Goal: Information Seeking & Learning: Learn about a topic

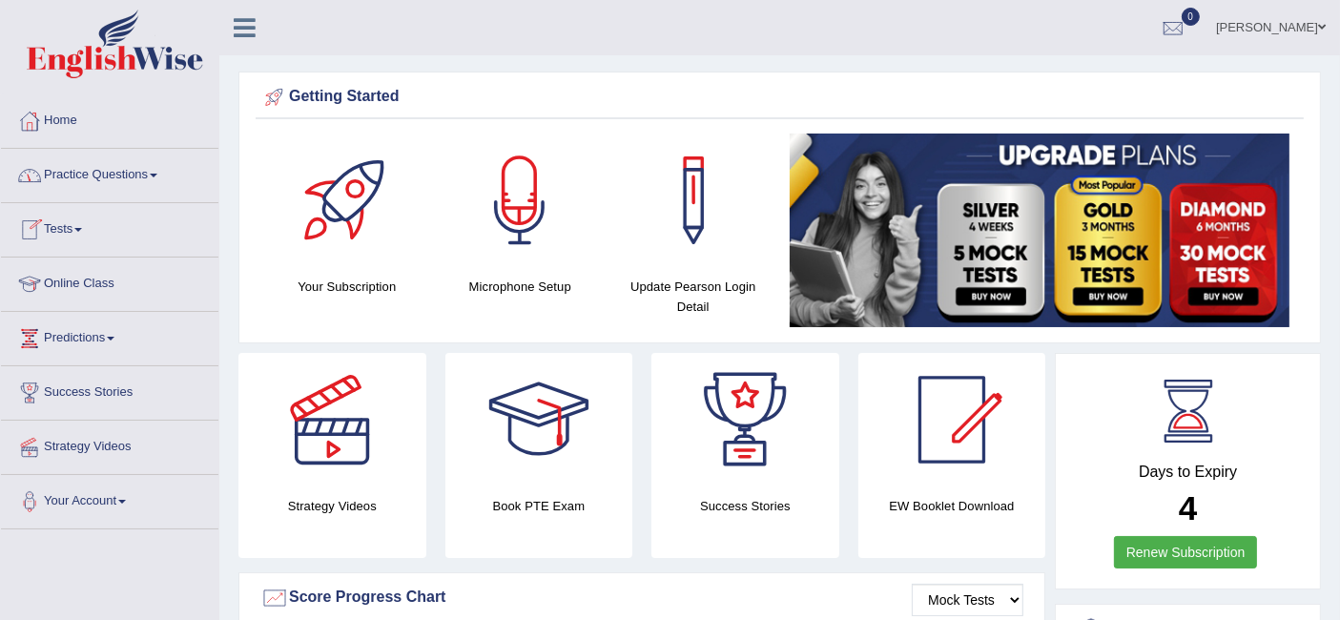
click at [125, 165] on link "Practice Questions" at bounding box center [110, 173] width 218 height 48
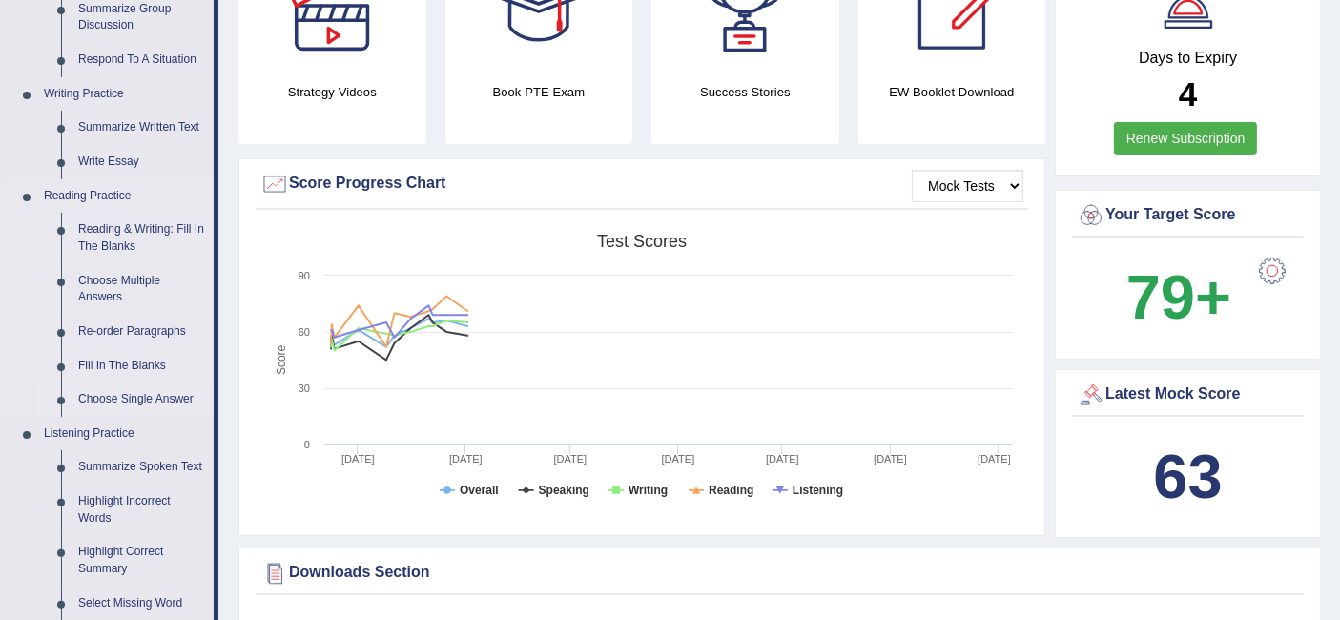
scroll to position [648, 0]
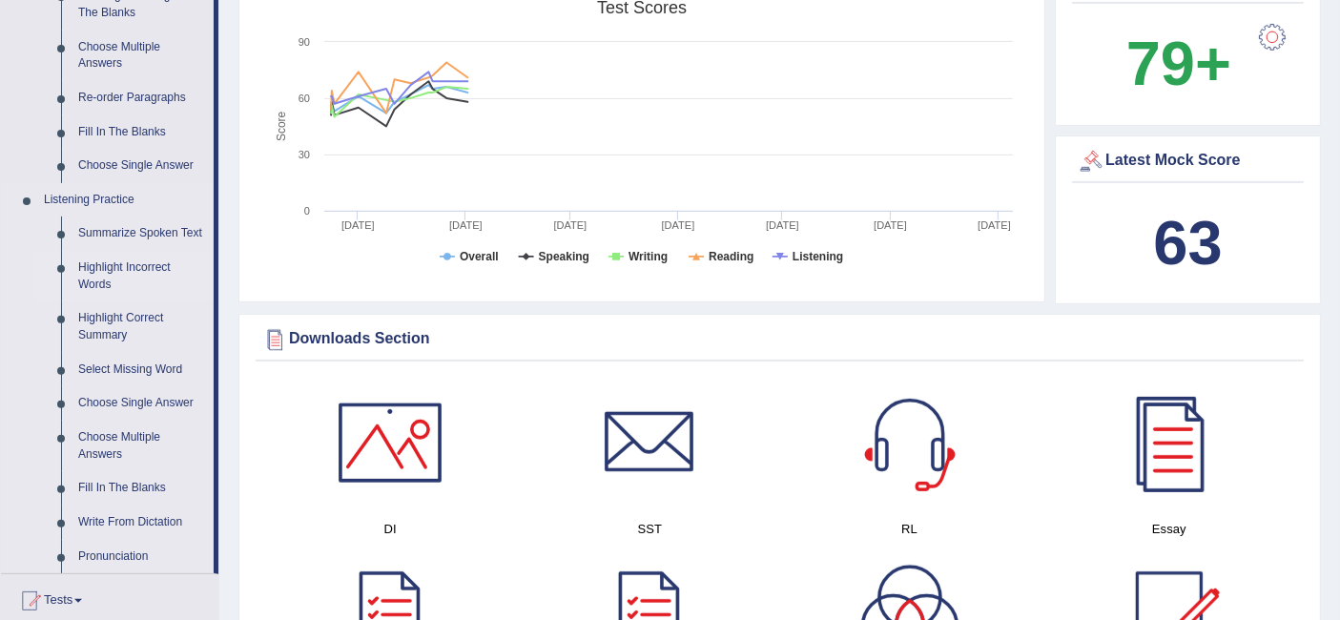
click at [112, 275] on link "Highlight Incorrect Words" at bounding box center [142, 276] width 144 height 51
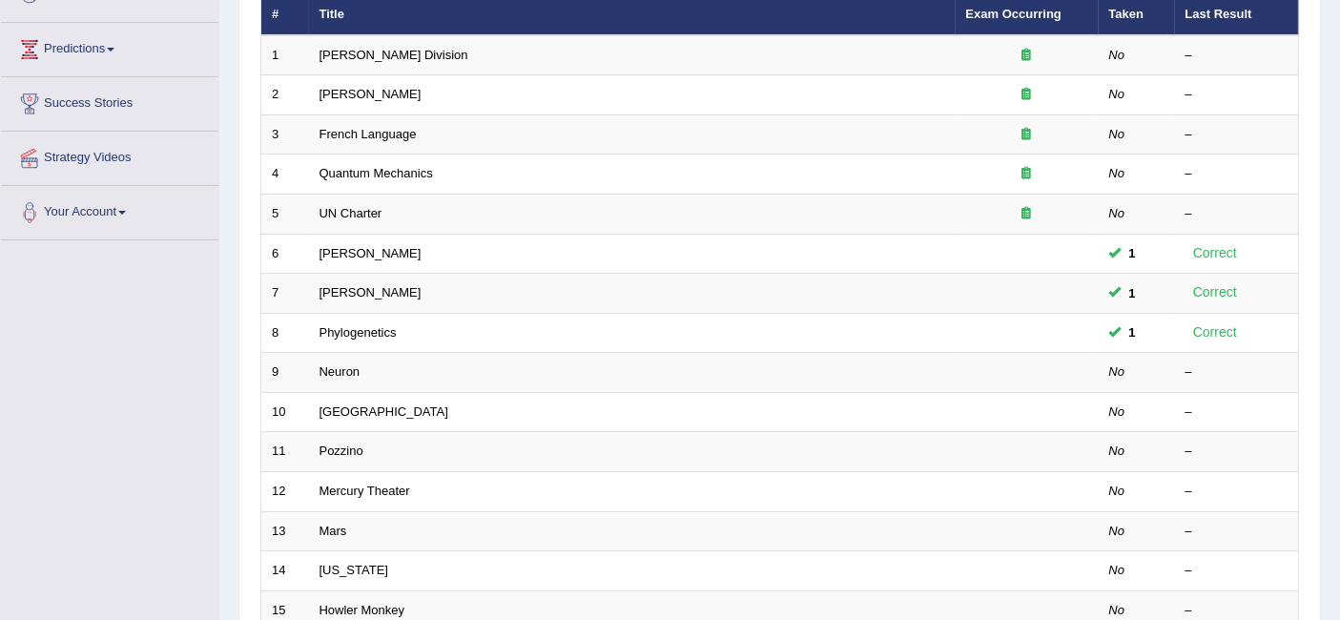
scroll to position [317, 0]
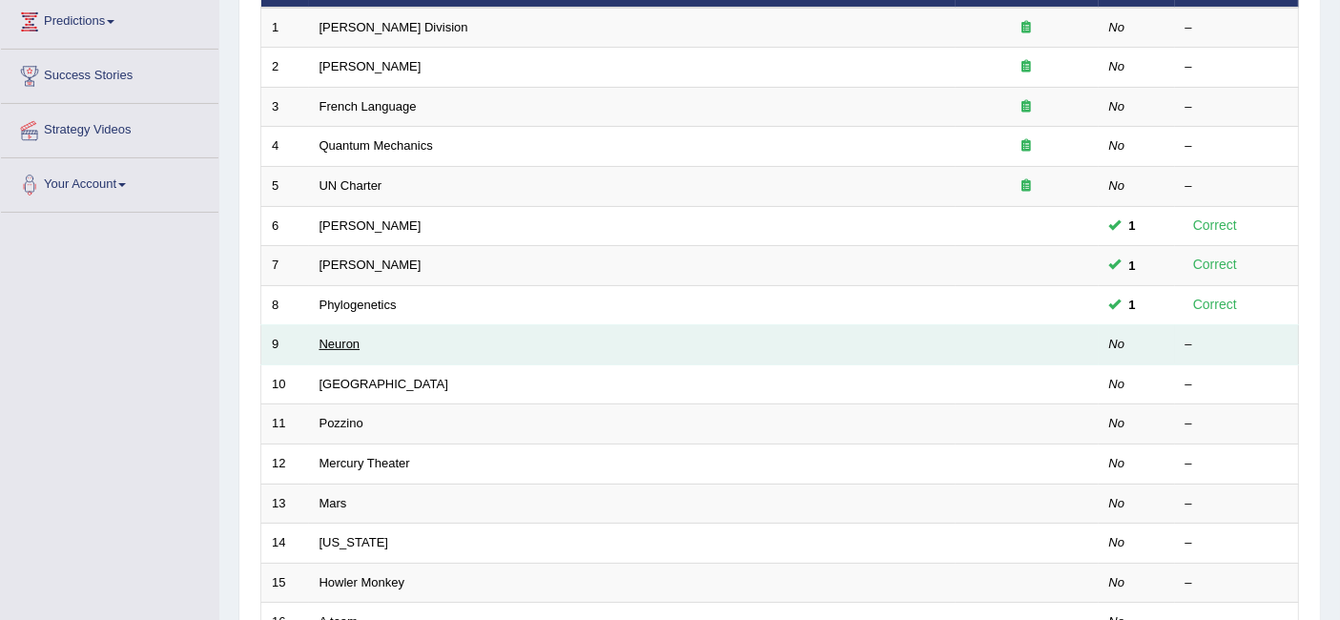
click at [347, 337] on link "Neuron" at bounding box center [340, 344] width 41 height 14
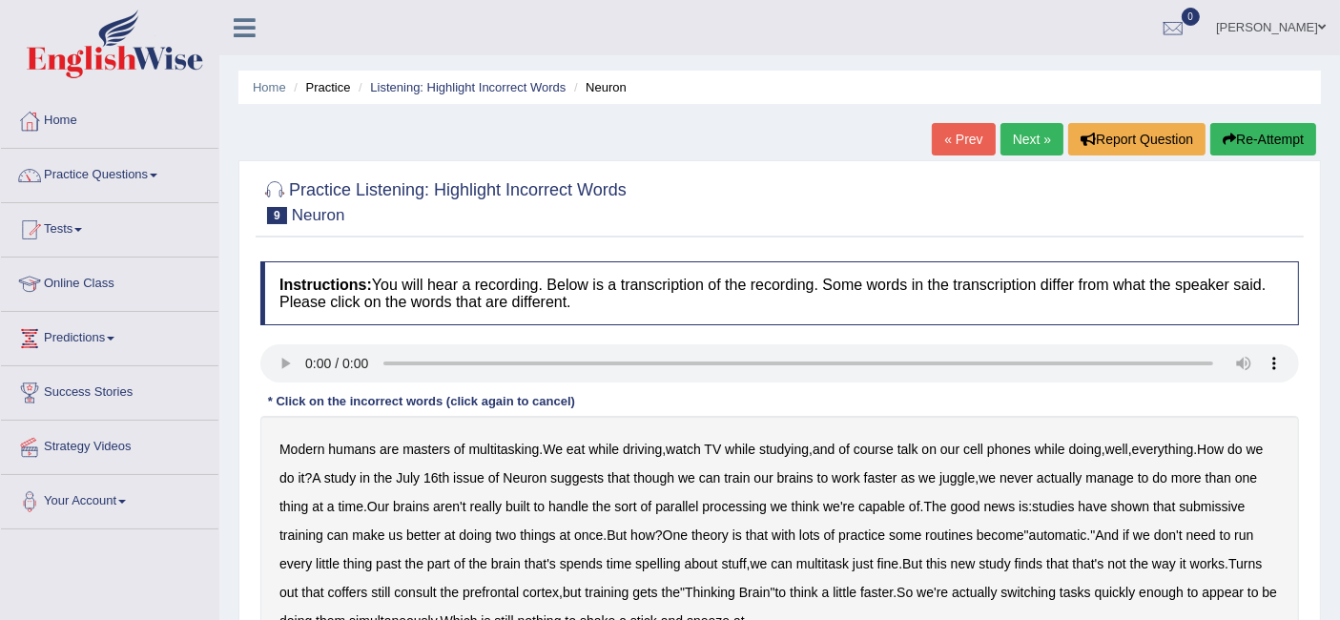
scroll to position [245, 0]
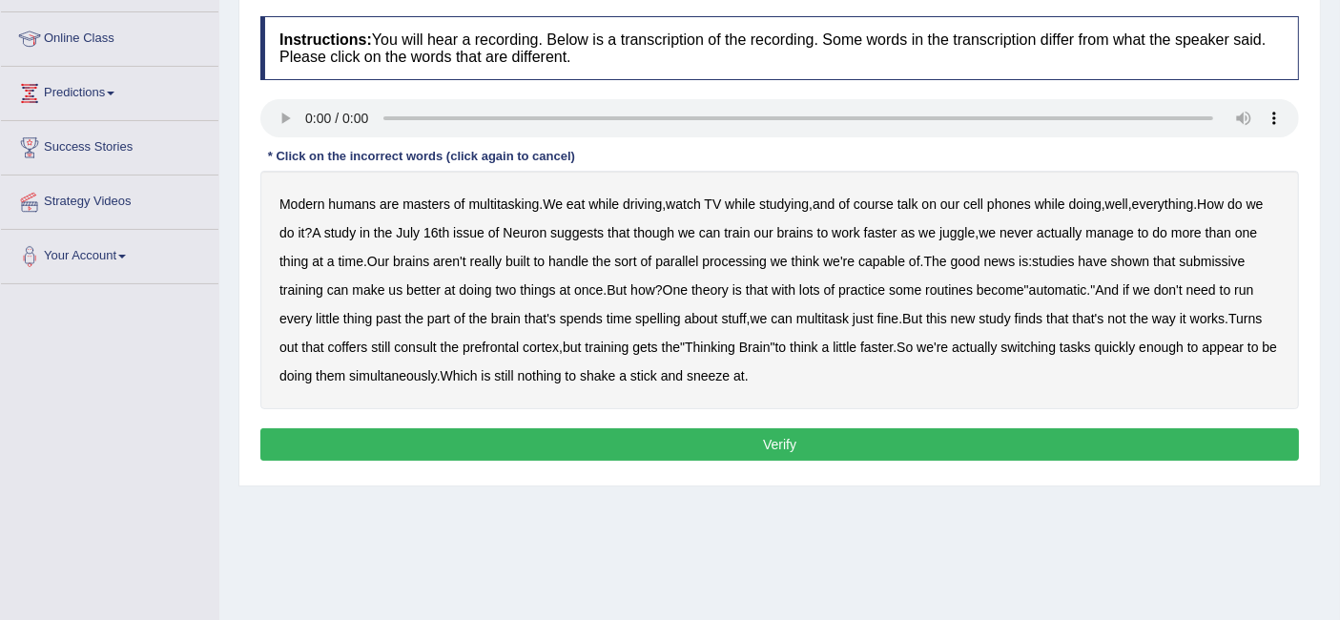
click at [876, 204] on b "course" at bounding box center [874, 204] width 40 height 15
click at [1179, 269] on b "submissive" at bounding box center [1212, 261] width 66 height 15
click at [680, 317] on b "spelling" at bounding box center [657, 318] width 45 height 15
click at [368, 347] on b "coffers" at bounding box center [348, 347] width 40 height 15
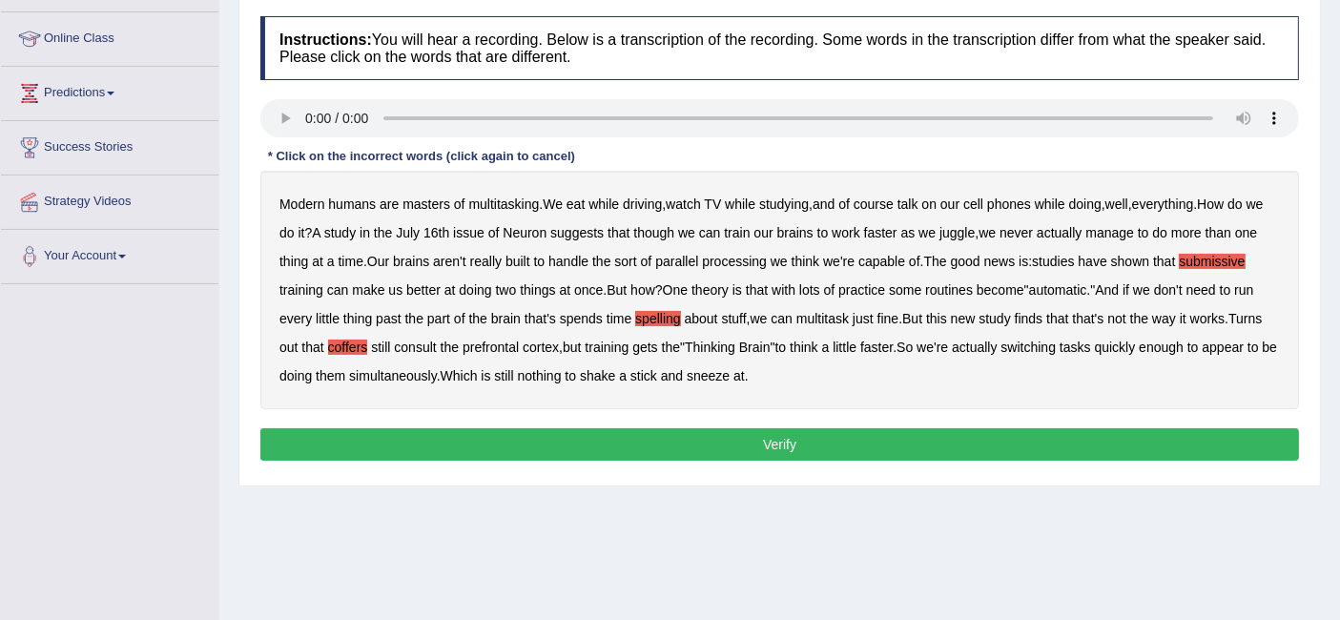
click at [689, 443] on button "Verify" at bounding box center [779, 444] width 1039 height 32
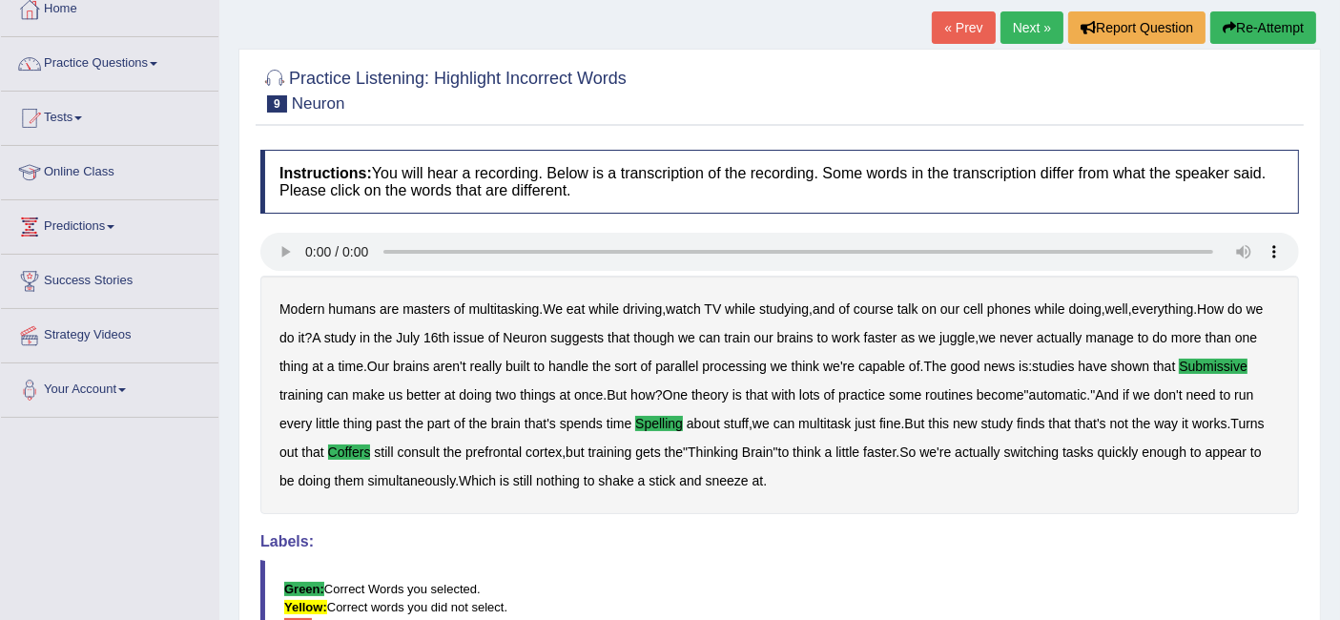
scroll to position [114, 0]
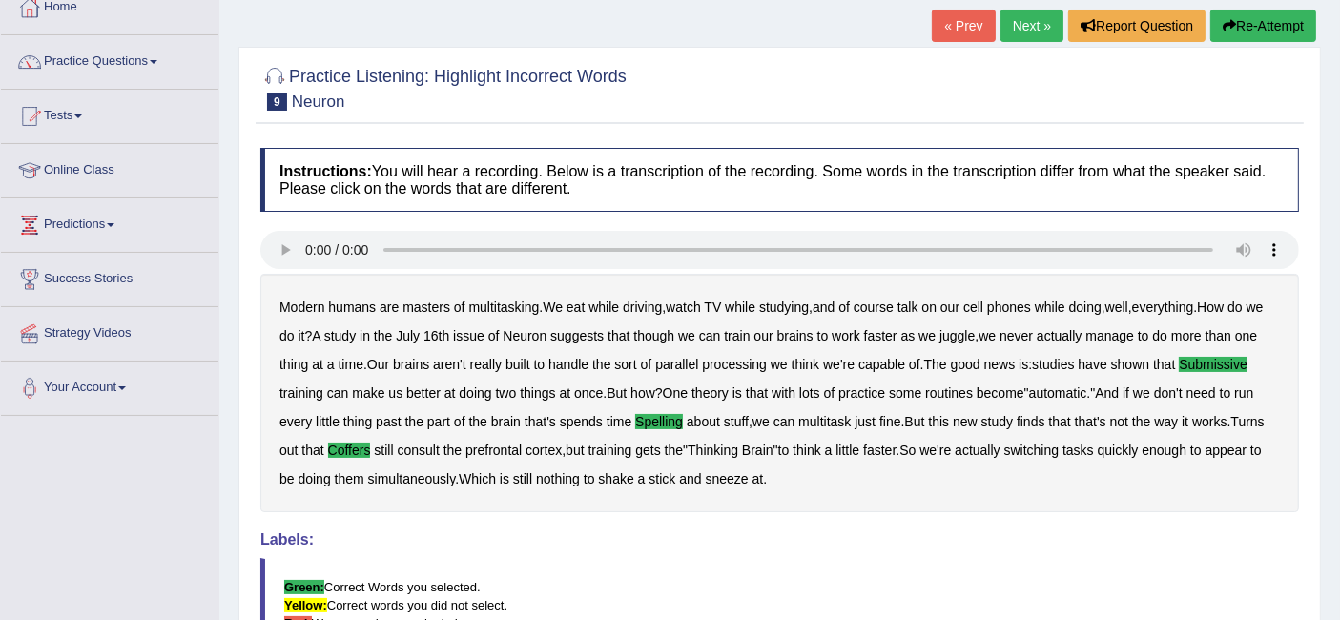
click at [1025, 10] on link "Next »" at bounding box center [1032, 26] width 63 height 32
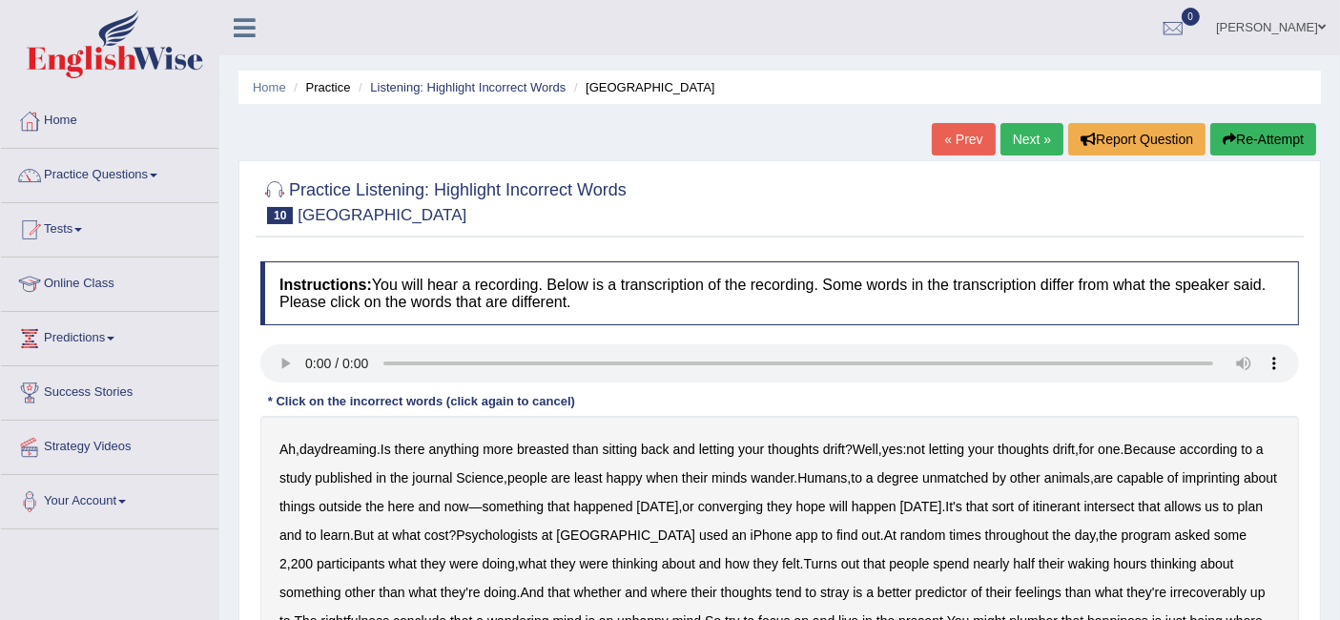
scroll to position [243, 0]
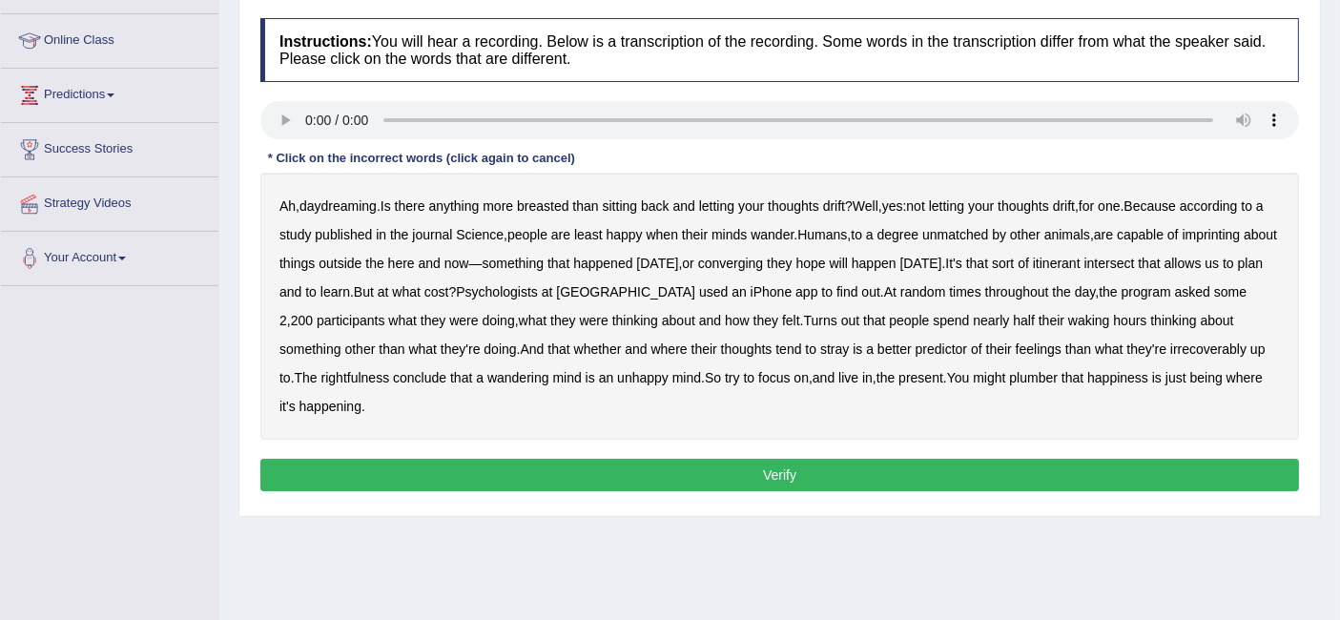
click at [542, 203] on b "breasted" at bounding box center [543, 205] width 52 height 15
click at [1232, 238] on b "imprinting" at bounding box center [1212, 234] width 58 height 15
click at [764, 263] on b "converging" at bounding box center [731, 263] width 66 height 15
click at [1171, 348] on b "irrecoverably" at bounding box center [1209, 349] width 76 height 15
click at [334, 379] on b "rightfulness" at bounding box center [356, 377] width 69 height 15
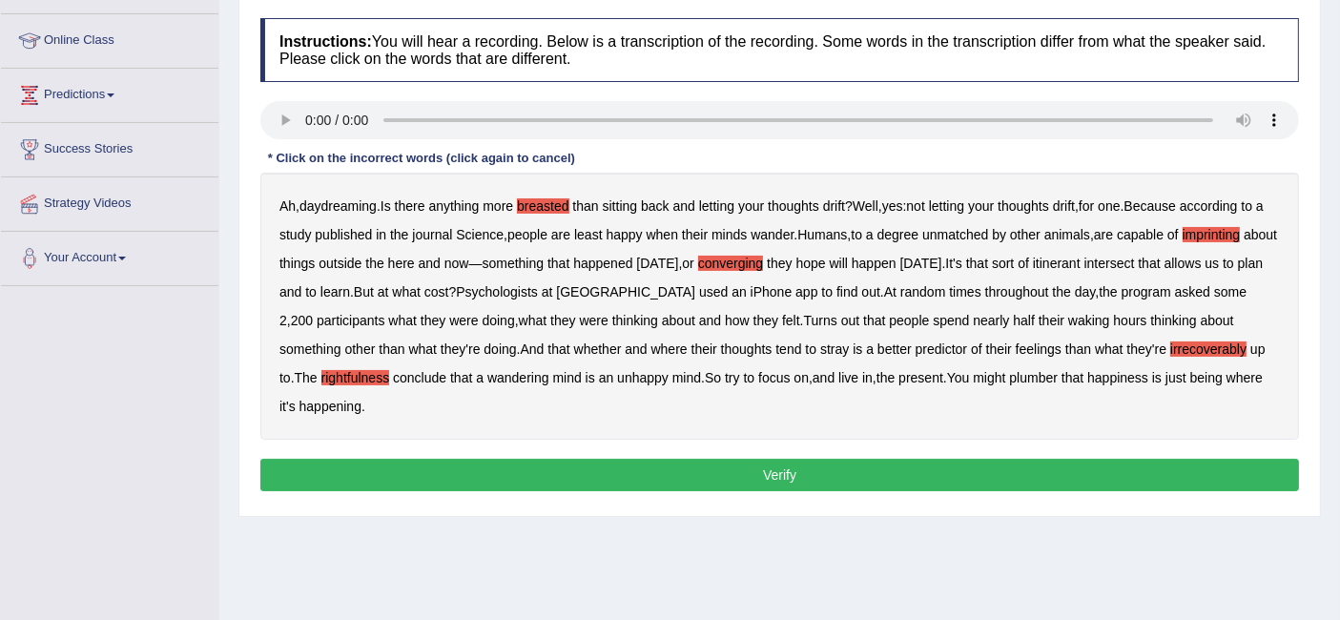
click at [1011, 378] on b "plumber" at bounding box center [1033, 377] width 49 height 15
click at [436, 469] on button "Verify" at bounding box center [779, 475] width 1039 height 32
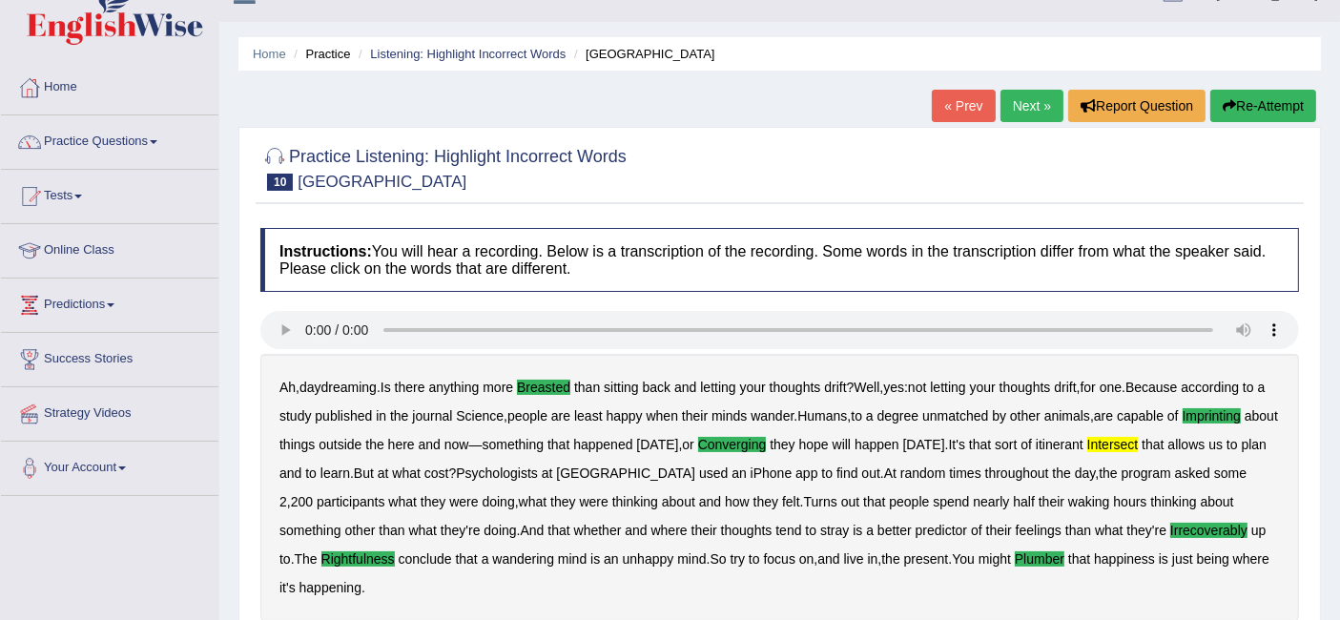
scroll to position [0, 0]
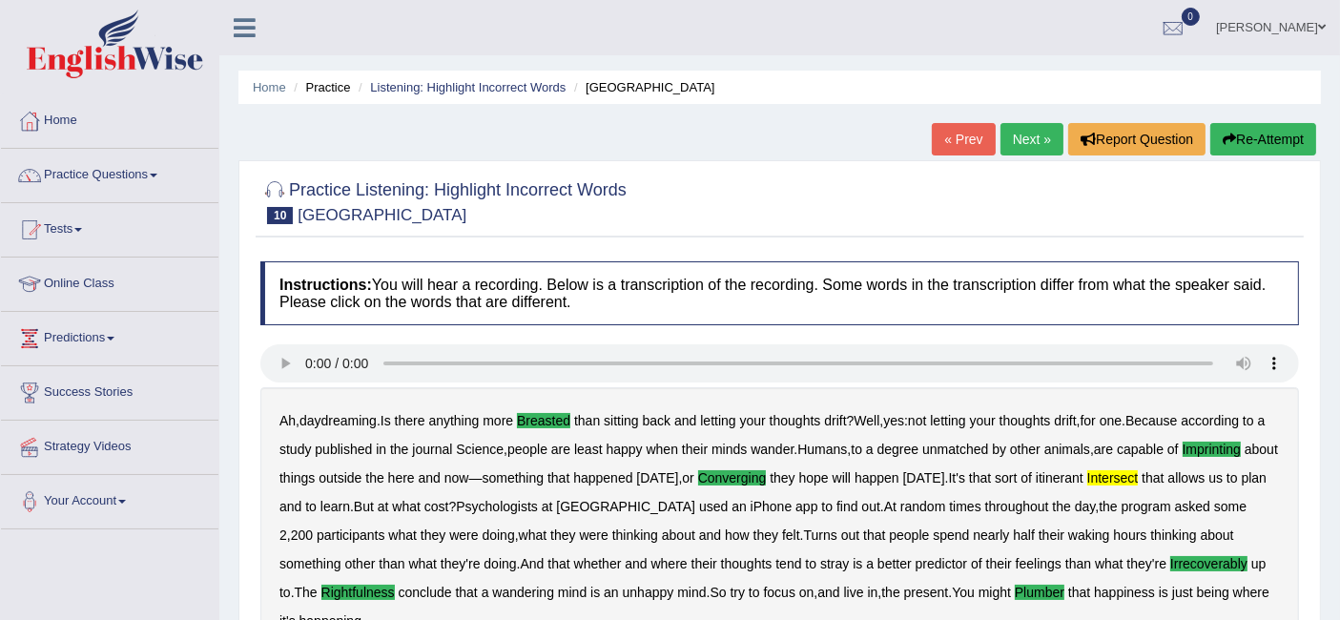
click at [1033, 135] on link "Next »" at bounding box center [1032, 139] width 63 height 32
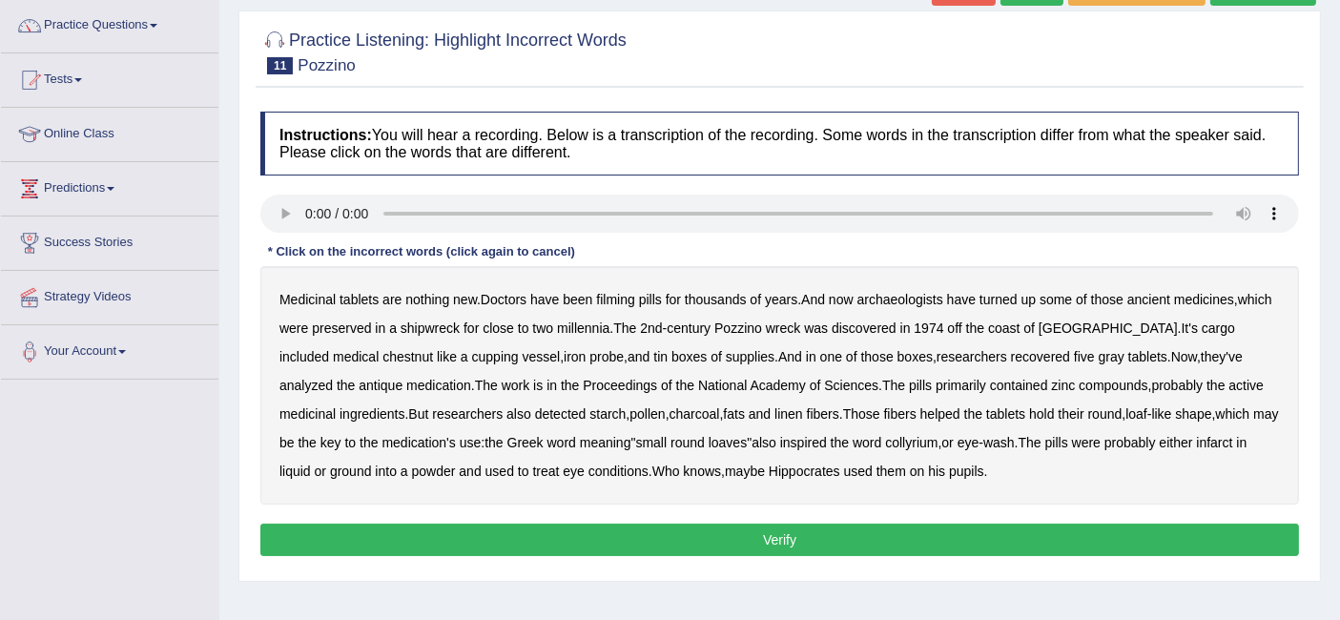
click at [624, 301] on b "filming" at bounding box center [615, 299] width 38 height 15
click at [383, 355] on b "chestnut" at bounding box center [408, 356] width 51 height 15
click at [1219, 444] on b "infarct" at bounding box center [1214, 442] width 36 height 15
click at [737, 538] on button "Verify" at bounding box center [779, 540] width 1039 height 32
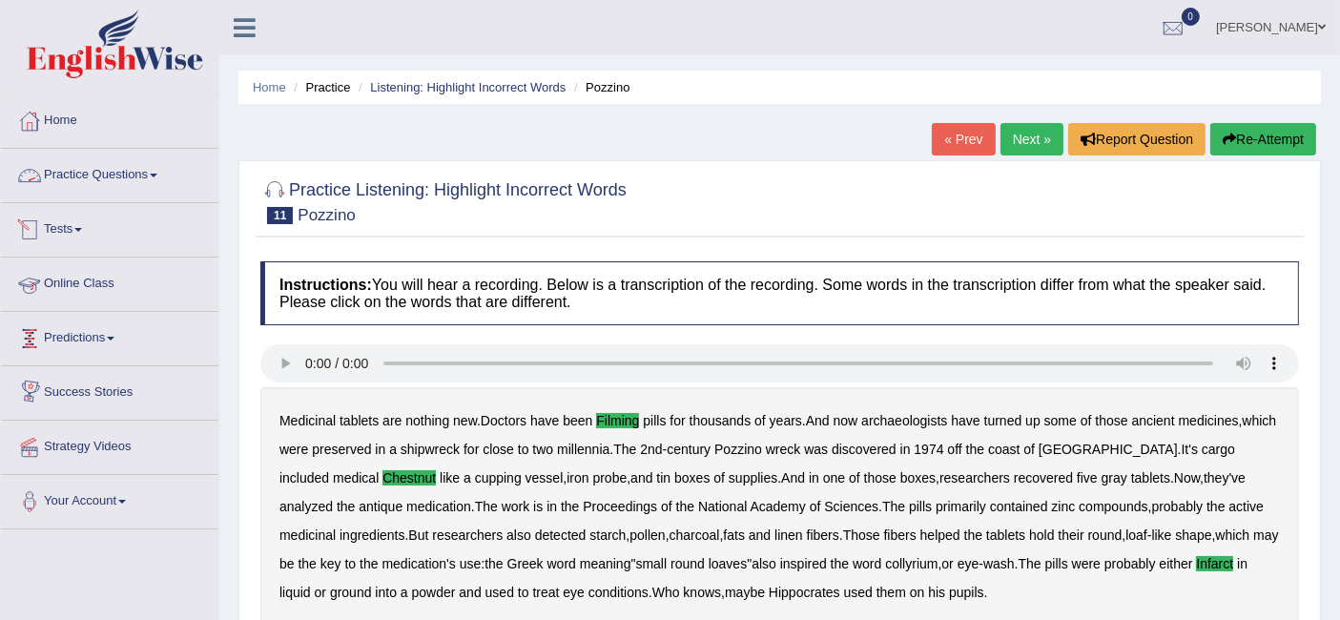
click at [90, 162] on link "Practice Questions" at bounding box center [110, 173] width 218 height 48
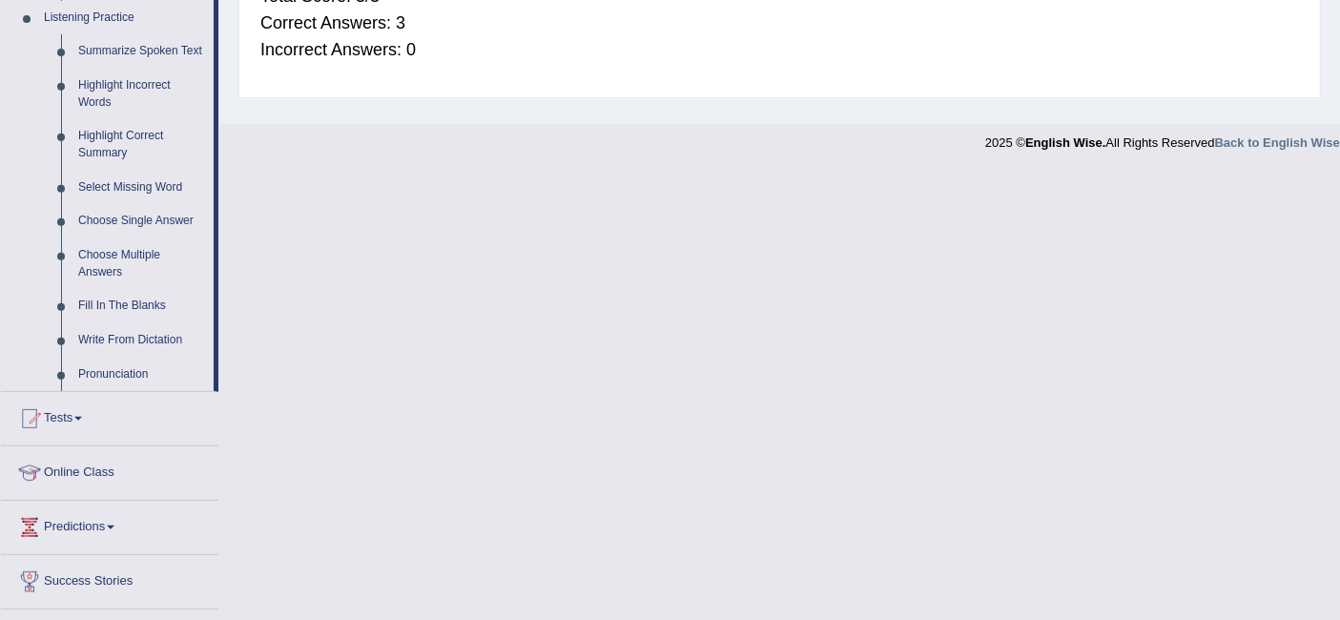
scroll to position [841, 0]
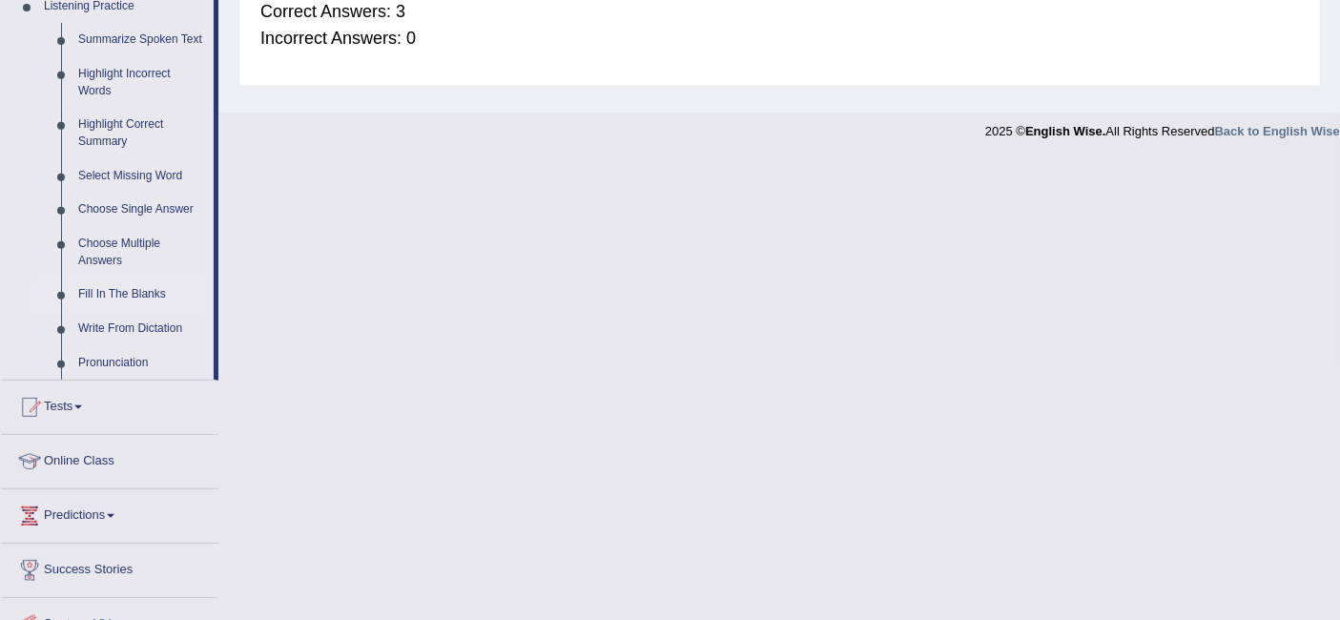
click at [106, 292] on link "Fill In The Blanks" at bounding box center [142, 295] width 144 height 34
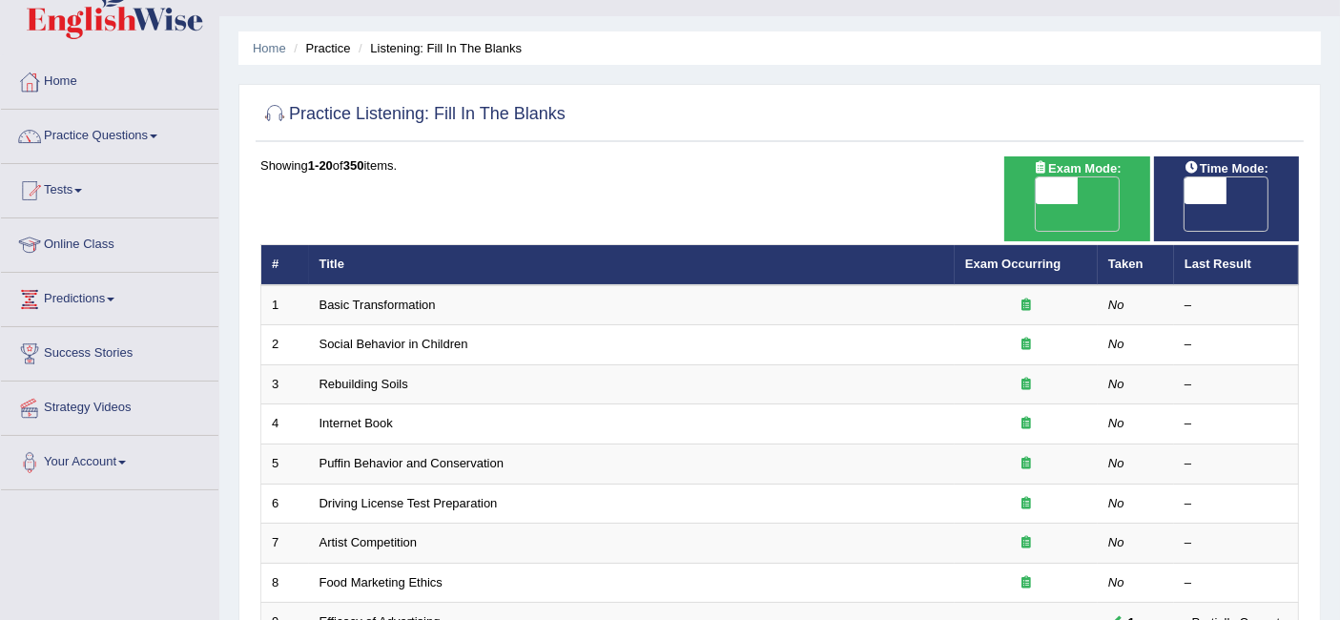
scroll to position [72, 0]
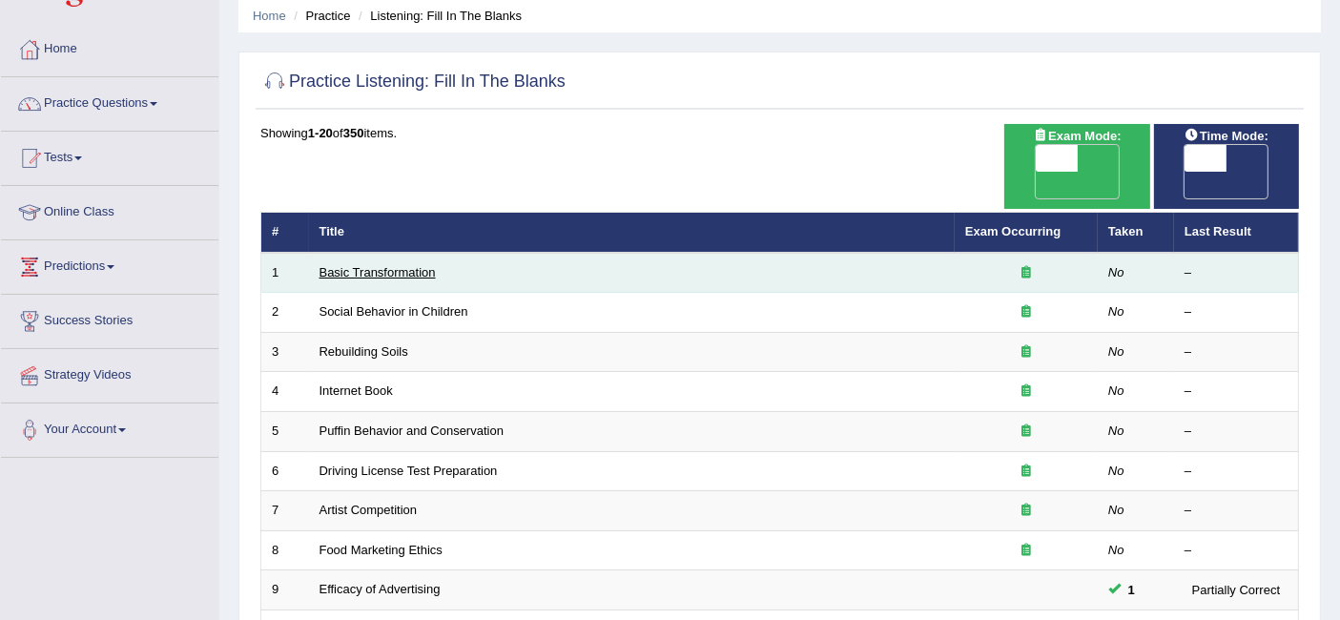
click at [389, 265] on link "Basic Transformation" at bounding box center [378, 272] width 116 height 14
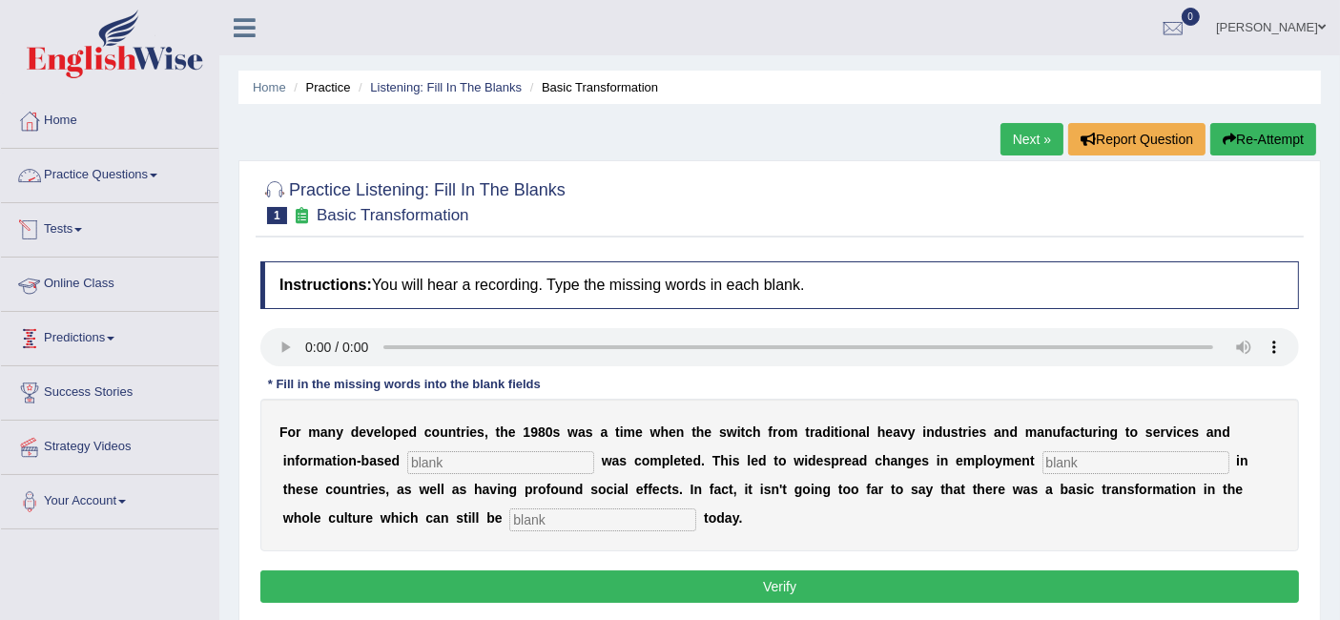
click at [102, 177] on link "Practice Questions" at bounding box center [110, 173] width 218 height 48
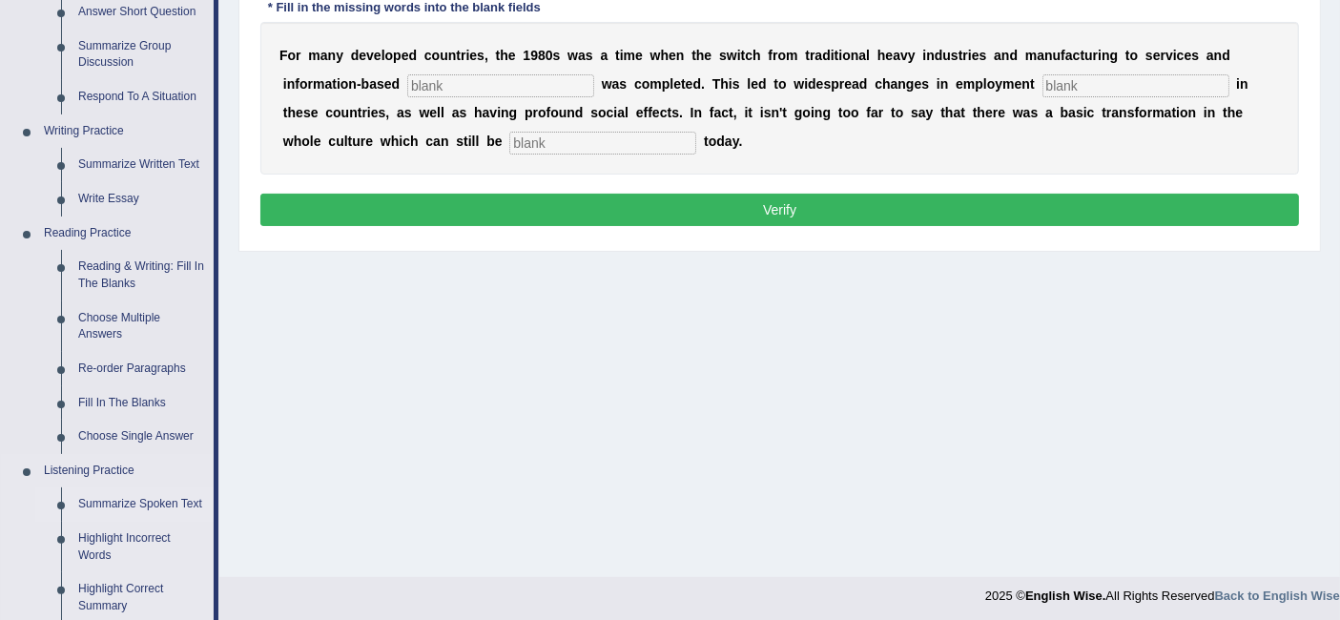
scroll to position [389, 0]
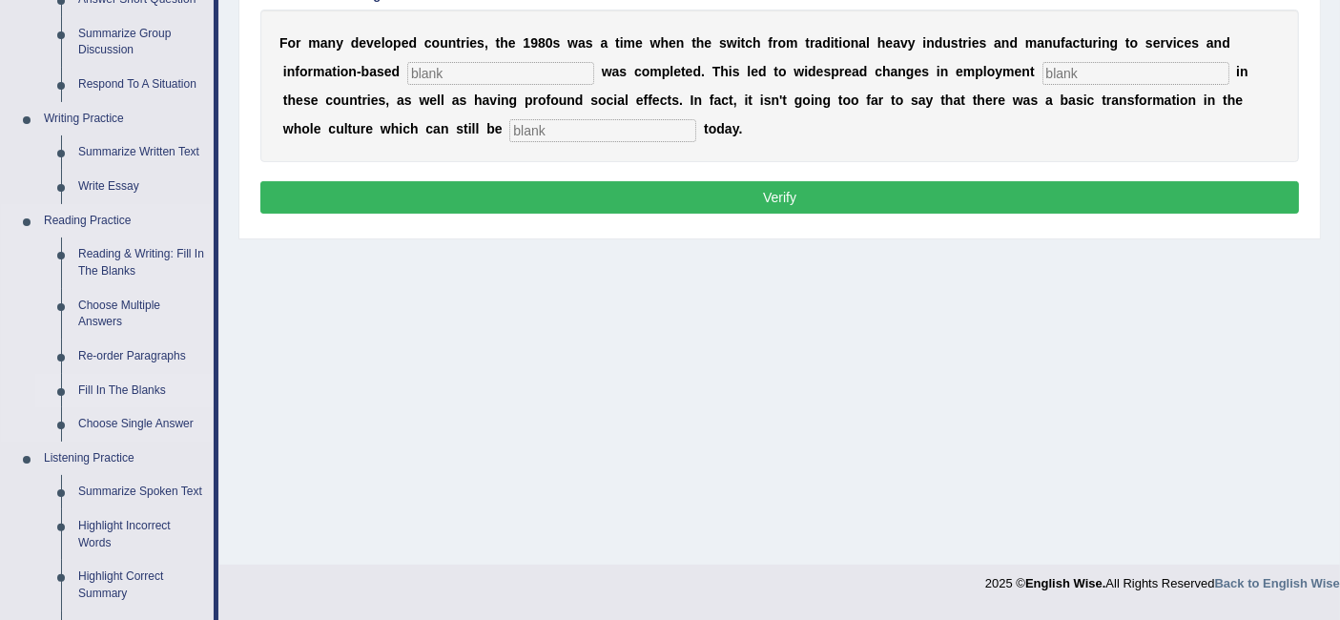
click at [131, 388] on link "Fill In The Blanks" at bounding box center [142, 391] width 144 height 34
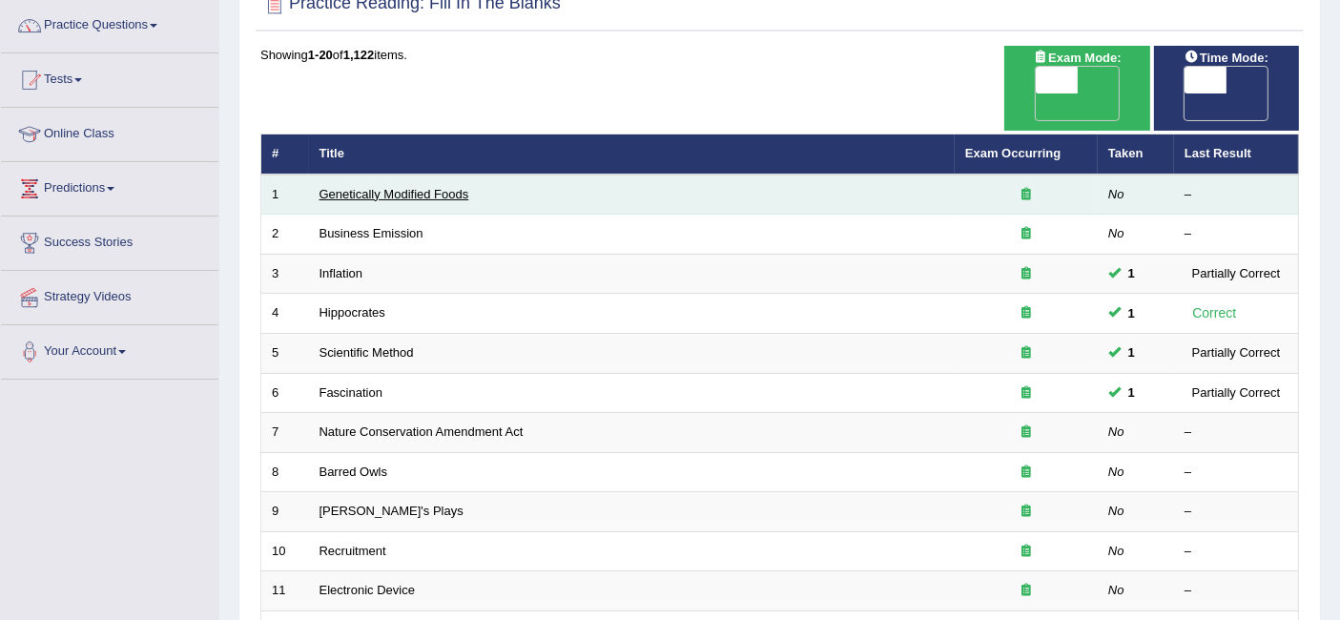
click at [438, 187] on link "Genetically Modified Foods" at bounding box center [395, 194] width 150 height 14
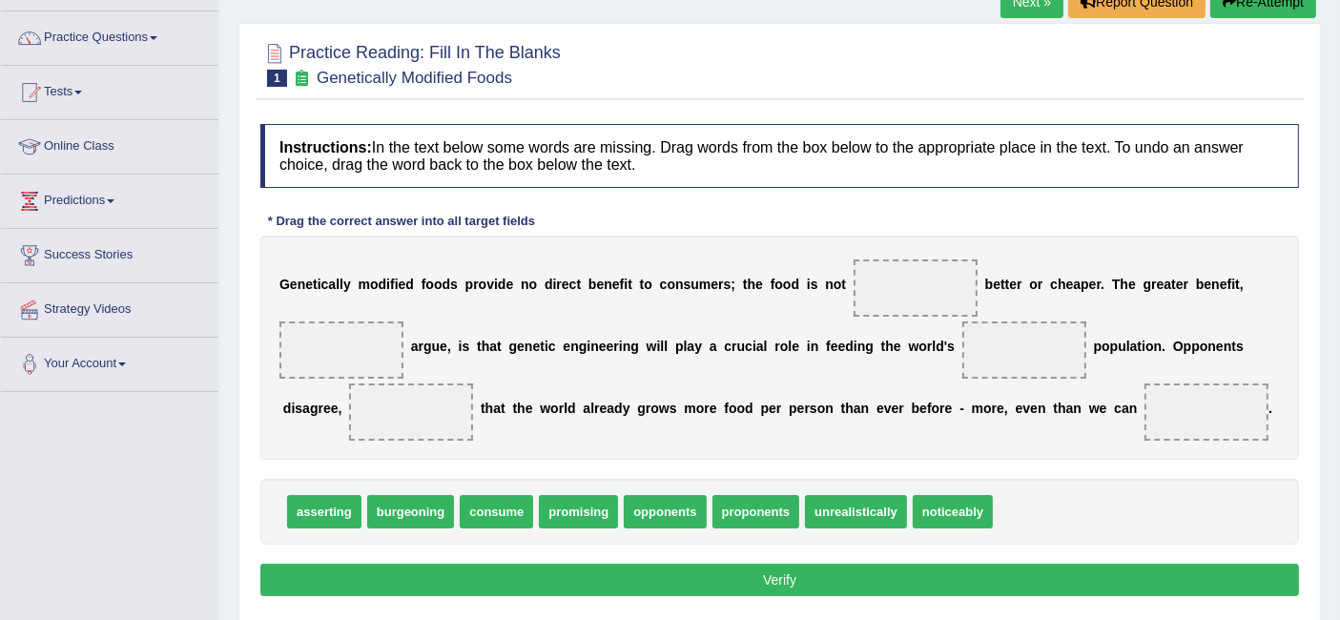
scroll to position [152, 0]
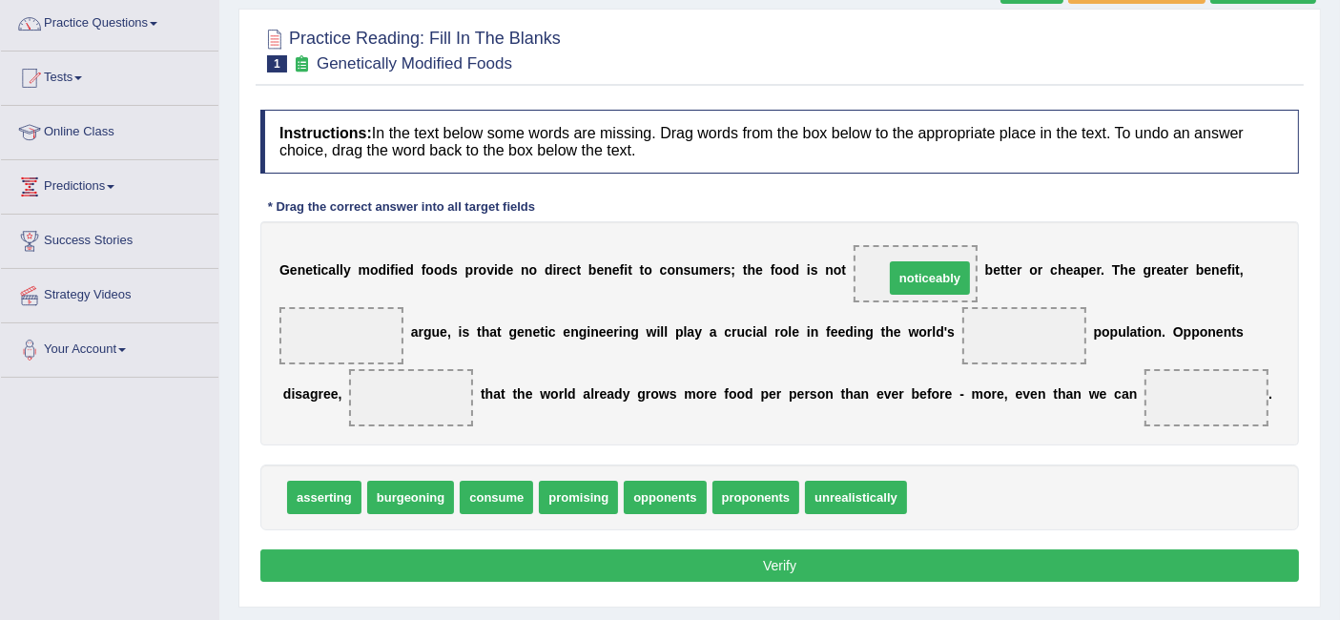
drag, startPoint x: 941, startPoint y: 494, endPoint x: 913, endPoint y: 269, distance: 226.8
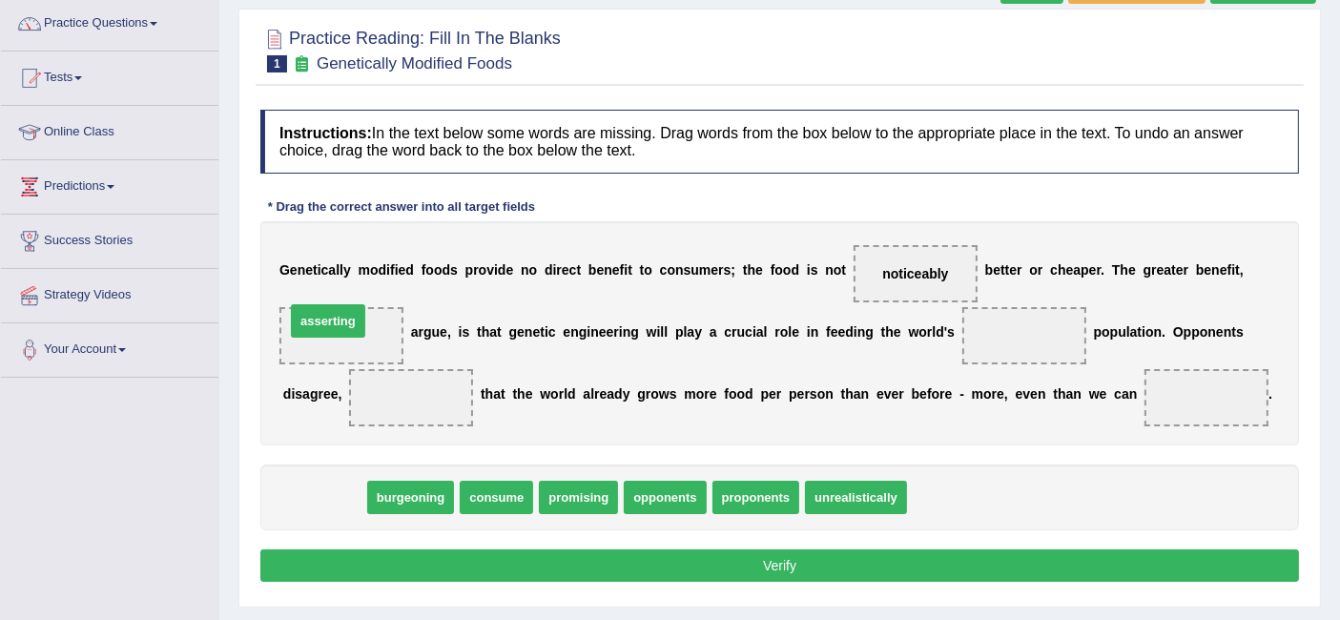
drag, startPoint x: 332, startPoint y: 483, endPoint x: 336, endPoint y: 306, distance: 176.5
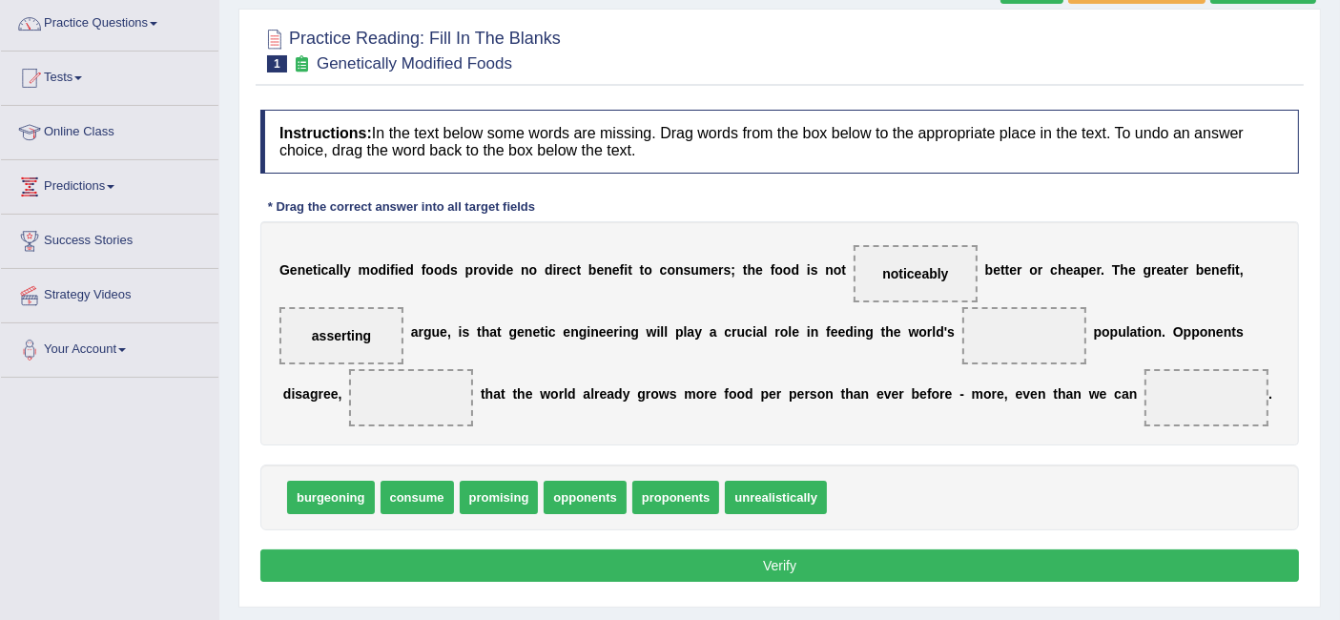
click at [711, 487] on span "proponents" at bounding box center [677, 497] width 88 height 33
drag, startPoint x: 339, startPoint y: 331, endPoint x: 1027, endPoint y: 325, distance: 688.8
drag, startPoint x: 484, startPoint y: 492, endPoint x: 345, endPoint y: 331, distance: 212.4
click at [423, 491] on span "consume" at bounding box center [417, 497] width 73 height 33
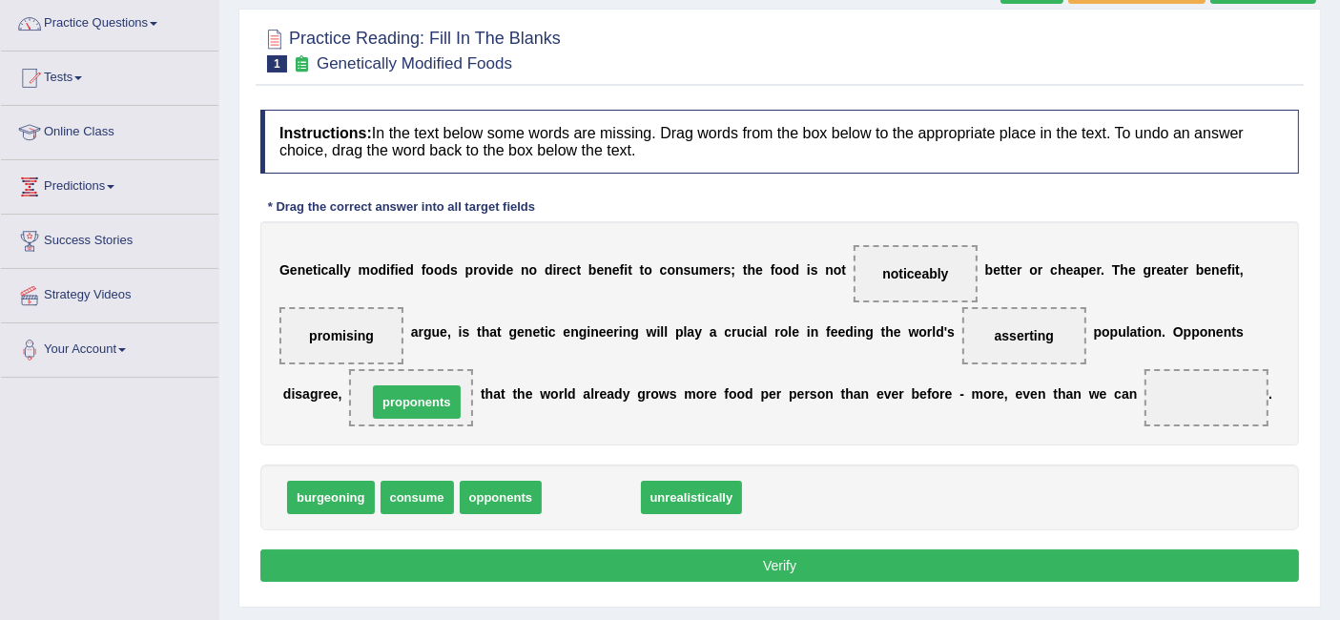
drag, startPoint x: 616, startPoint y: 494, endPoint x: 442, endPoint y: 399, distance: 199.0
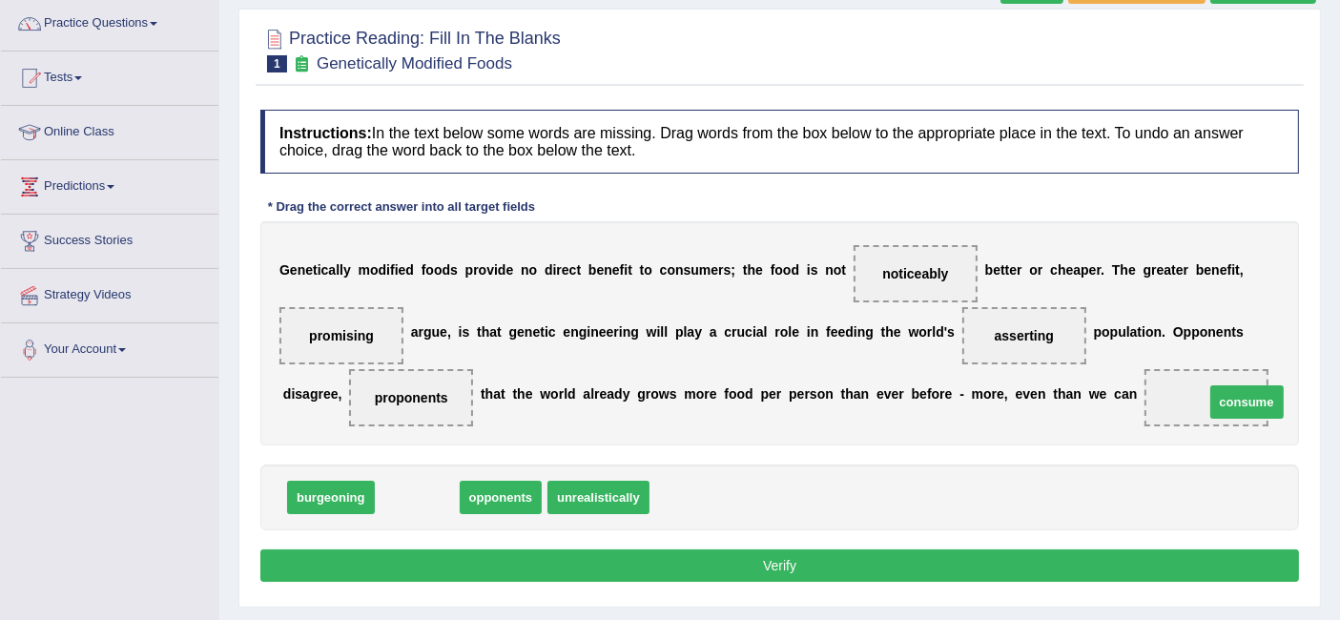
drag, startPoint x: 431, startPoint y: 498, endPoint x: 1204, endPoint y: 388, distance: 780.5
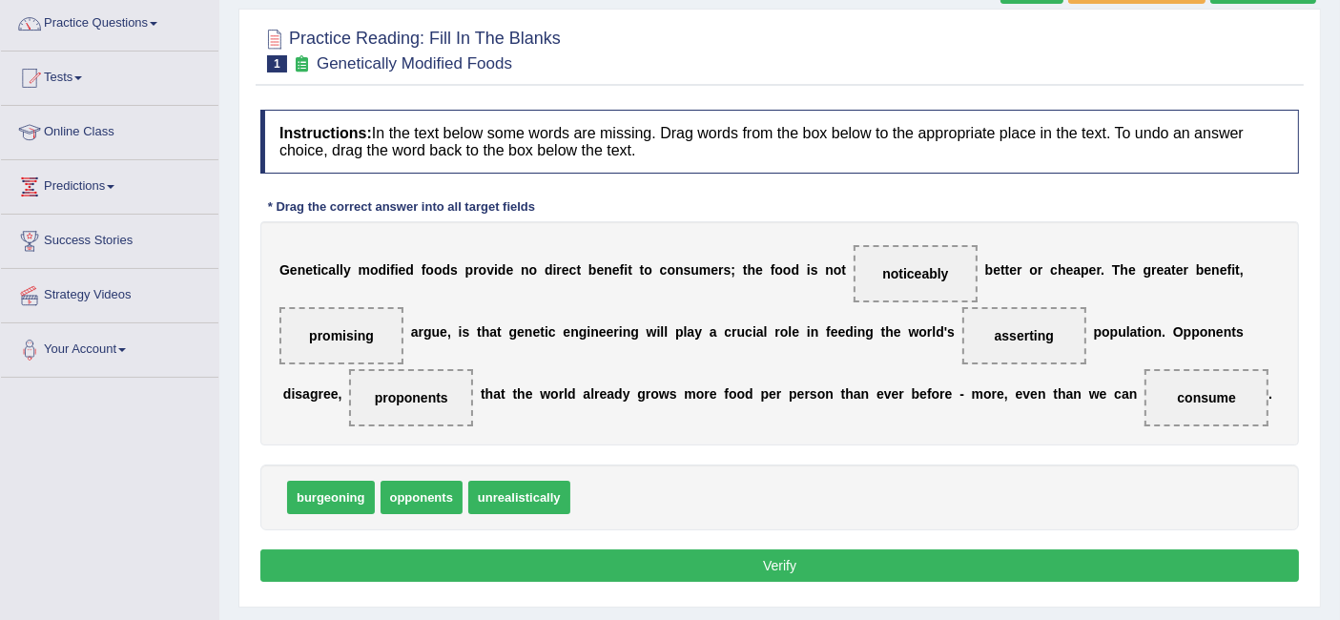
click at [896, 563] on button "Verify" at bounding box center [779, 566] width 1039 height 32
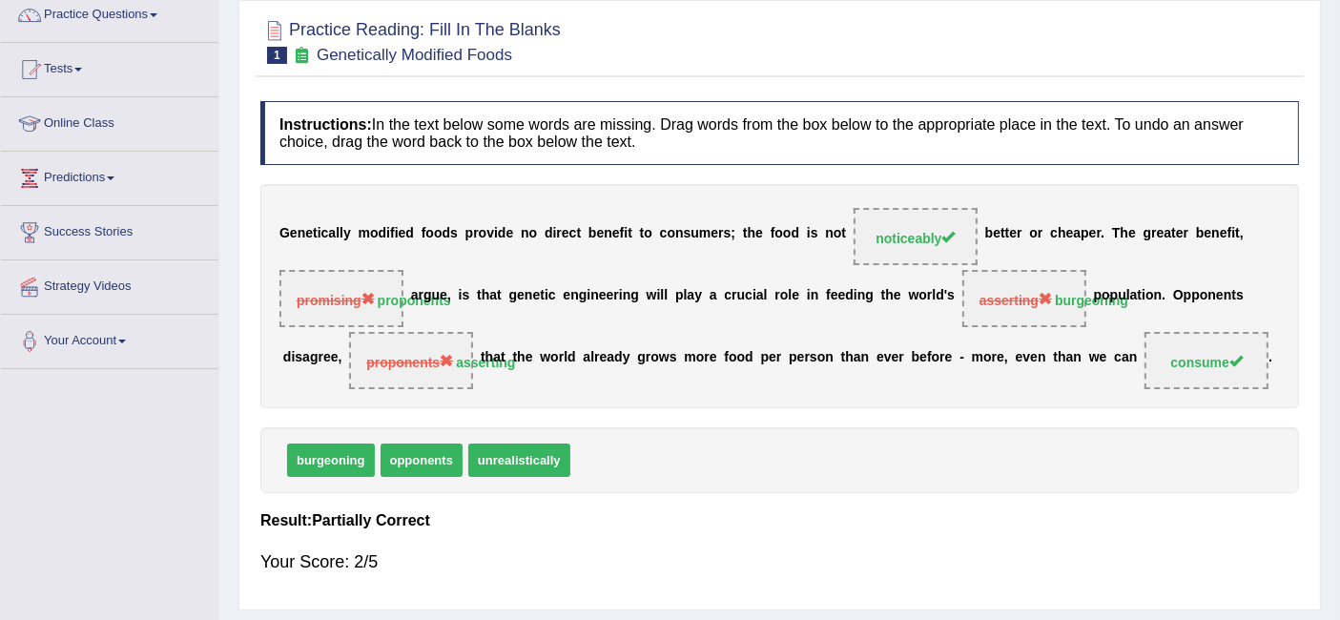
scroll to position [0, 0]
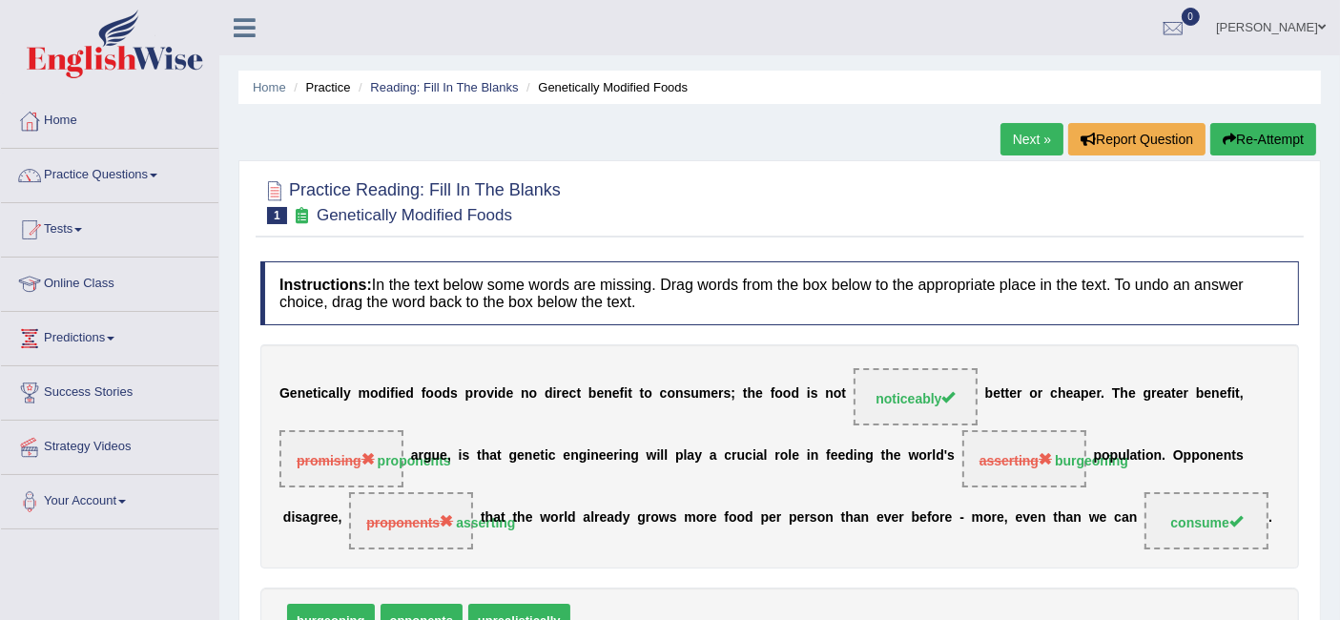
click at [1011, 135] on link "Next »" at bounding box center [1032, 139] width 63 height 32
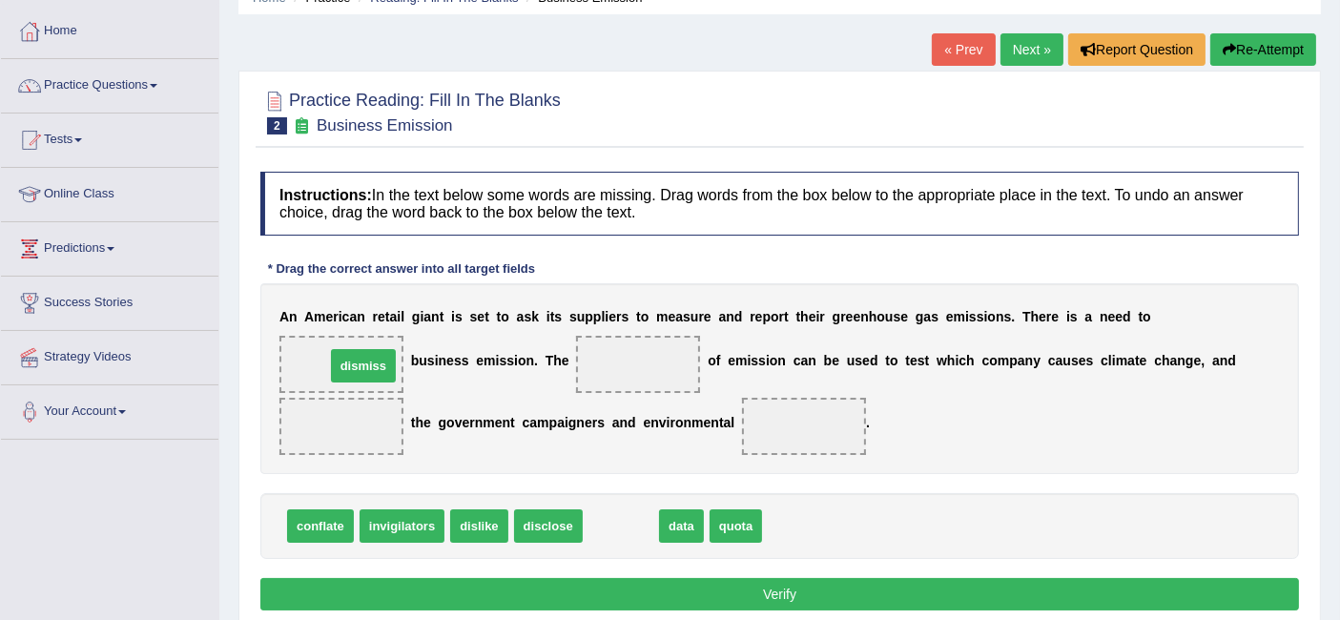
drag, startPoint x: 599, startPoint y: 516, endPoint x: 342, endPoint y: 355, distance: 303.9
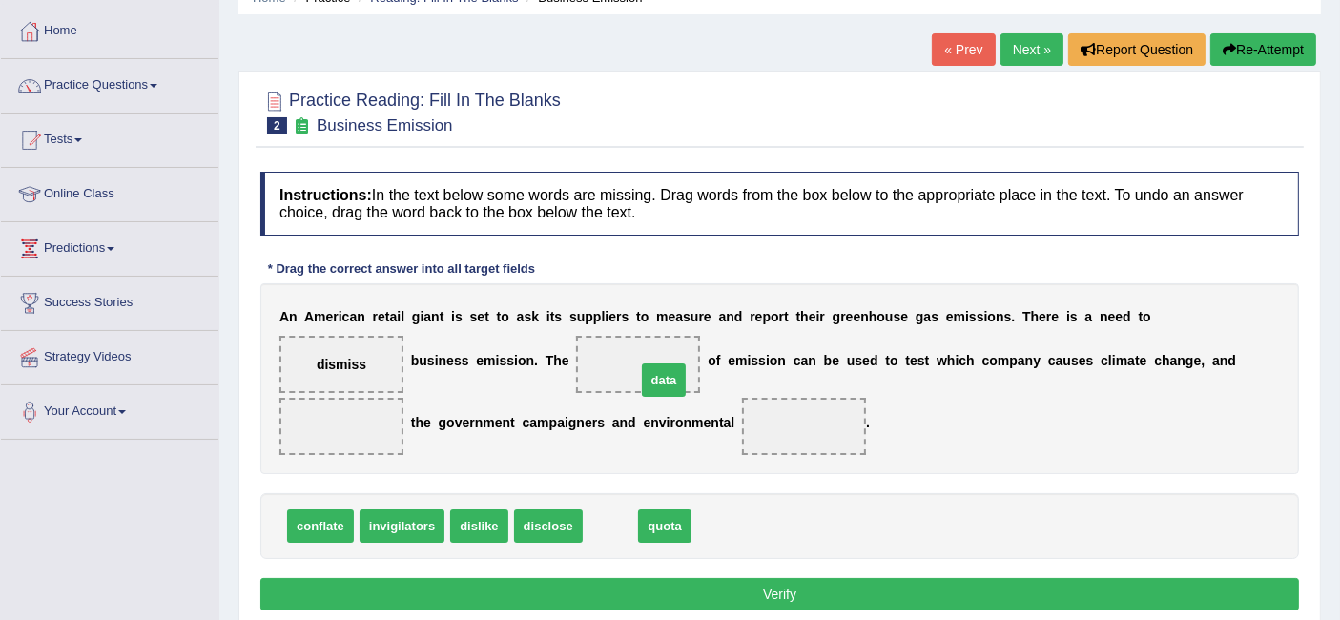
drag, startPoint x: 621, startPoint y: 525, endPoint x: 674, endPoint y: 379, distance: 155.4
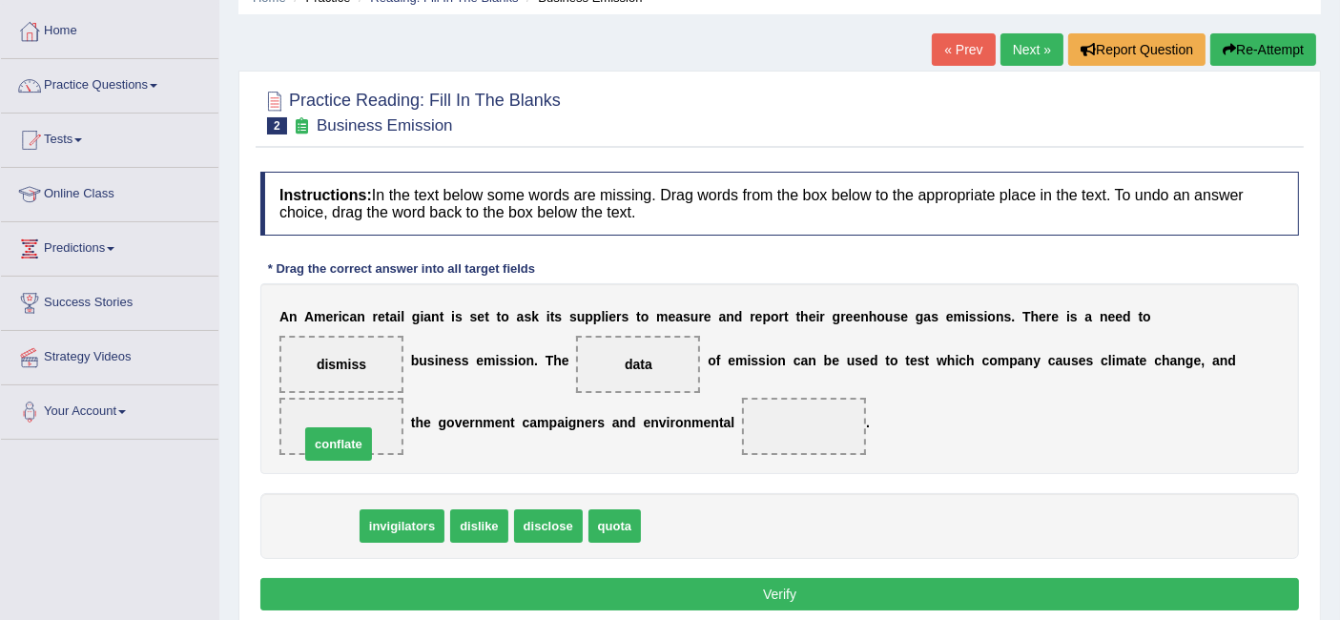
drag, startPoint x: 325, startPoint y: 521, endPoint x: 343, endPoint y: 440, distance: 83.1
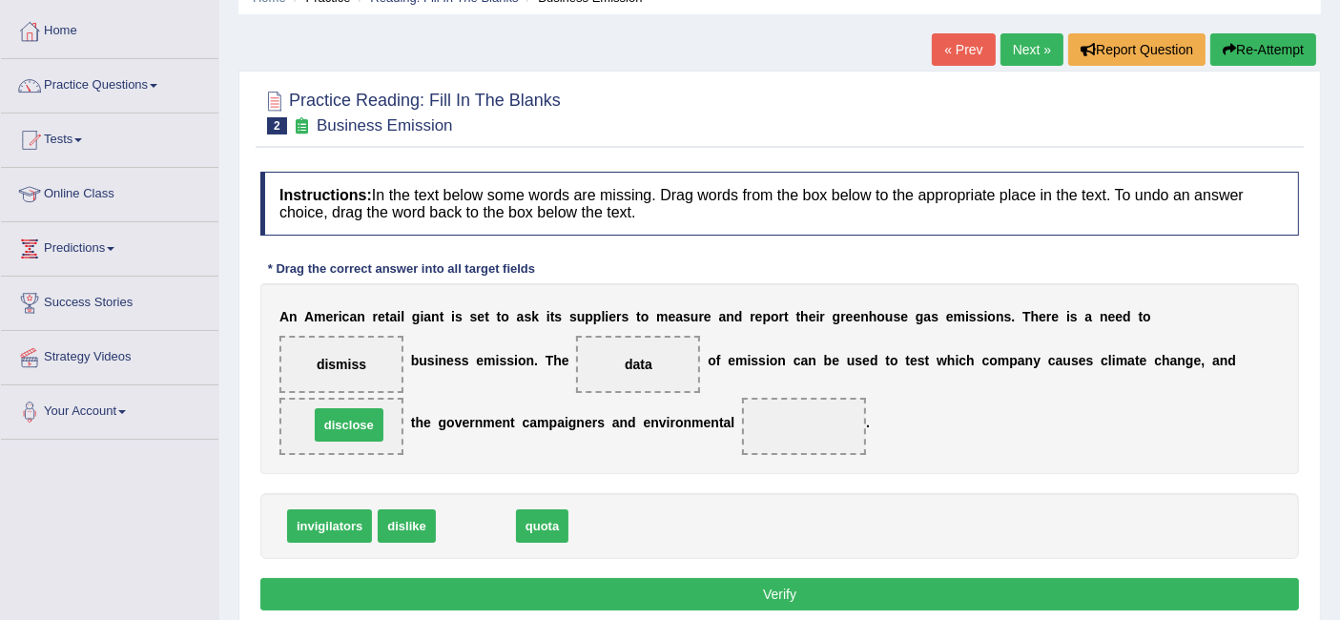
drag, startPoint x: 484, startPoint y: 519, endPoint x: 356, endPoint y: 417, distance: 163.6
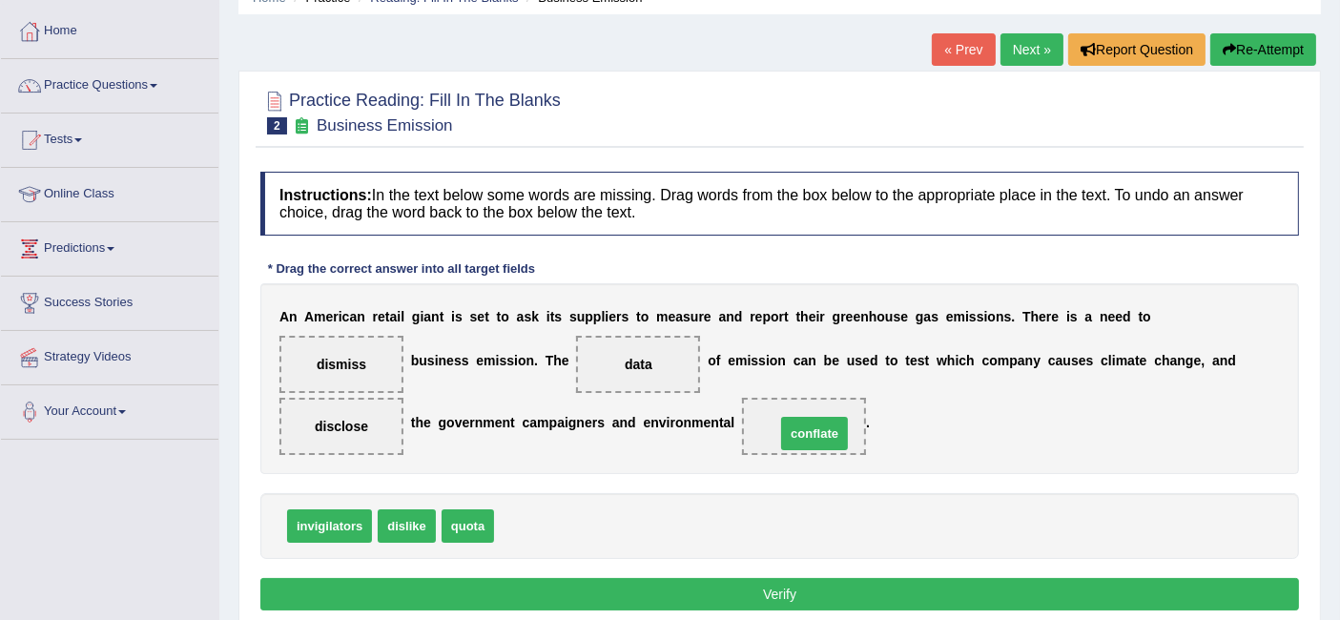
drag, startPoint x: 521, startPoint y: 517, endPoint x: 803, endPoint y: 425, distance: 297.2
click at [534, 584] on button "Verify" at bounding box center [779, 594] width 1039 height 32
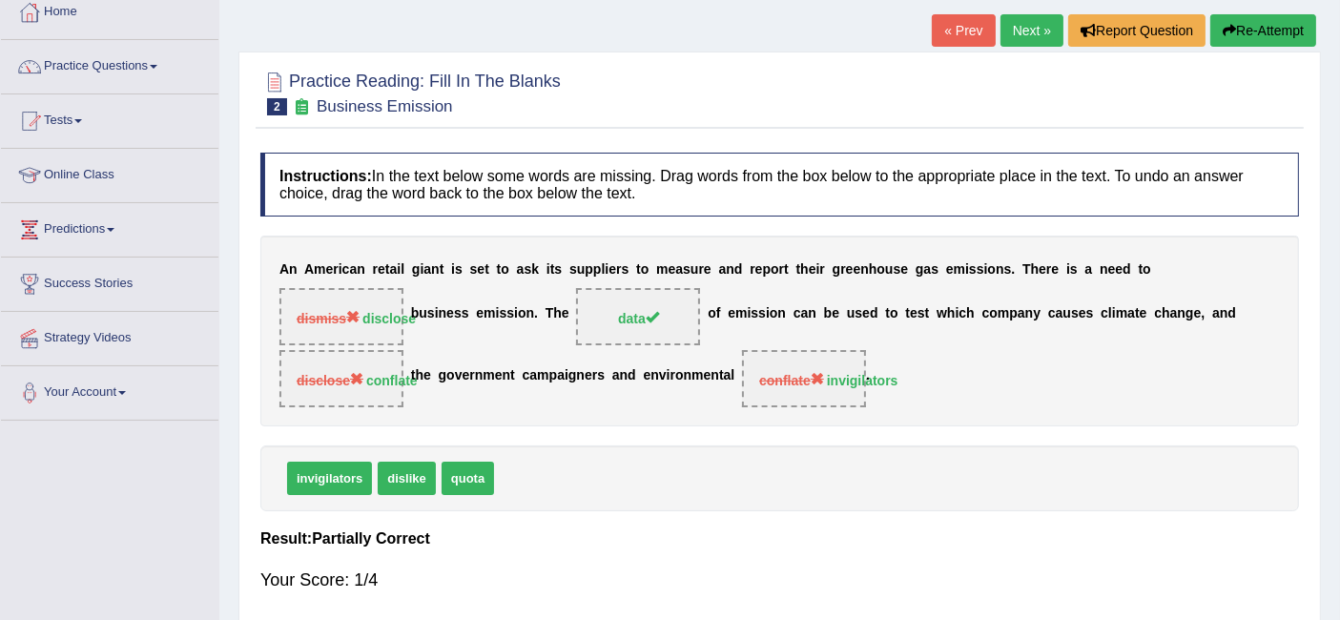
scroll to position [110, 0]
click at [1026, 38] on link "Next »" at bounding box center [1032, 29] width 63 height 32
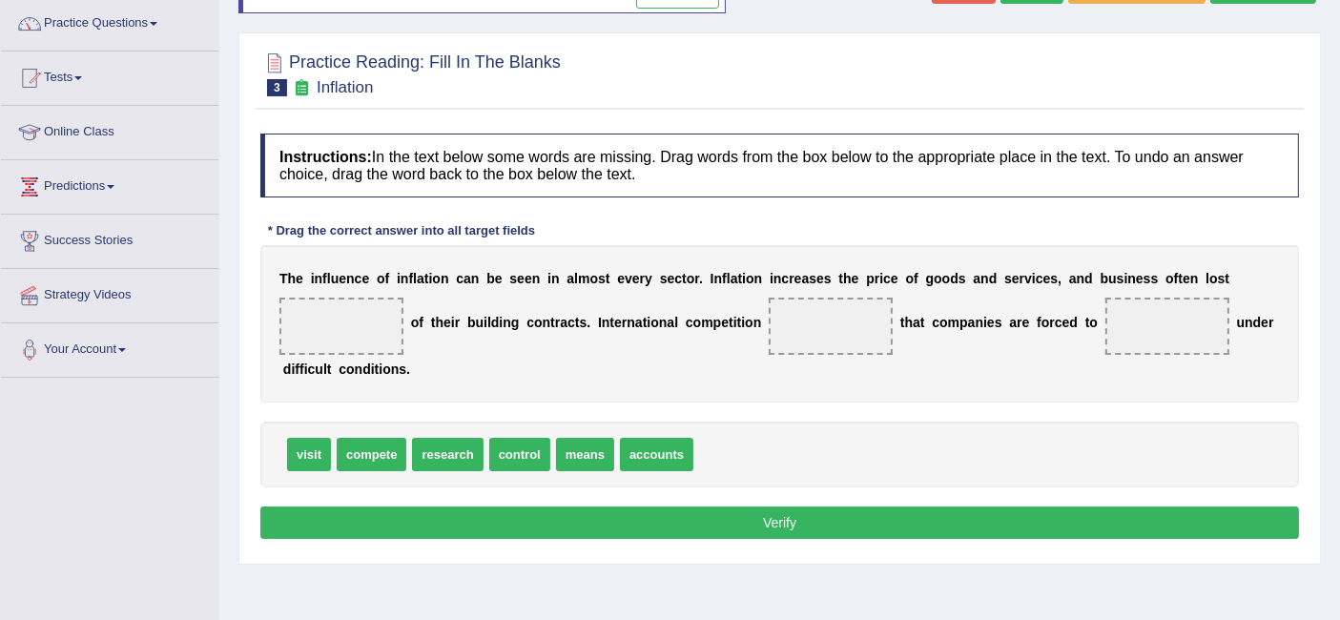
scroll to position [133, 0]
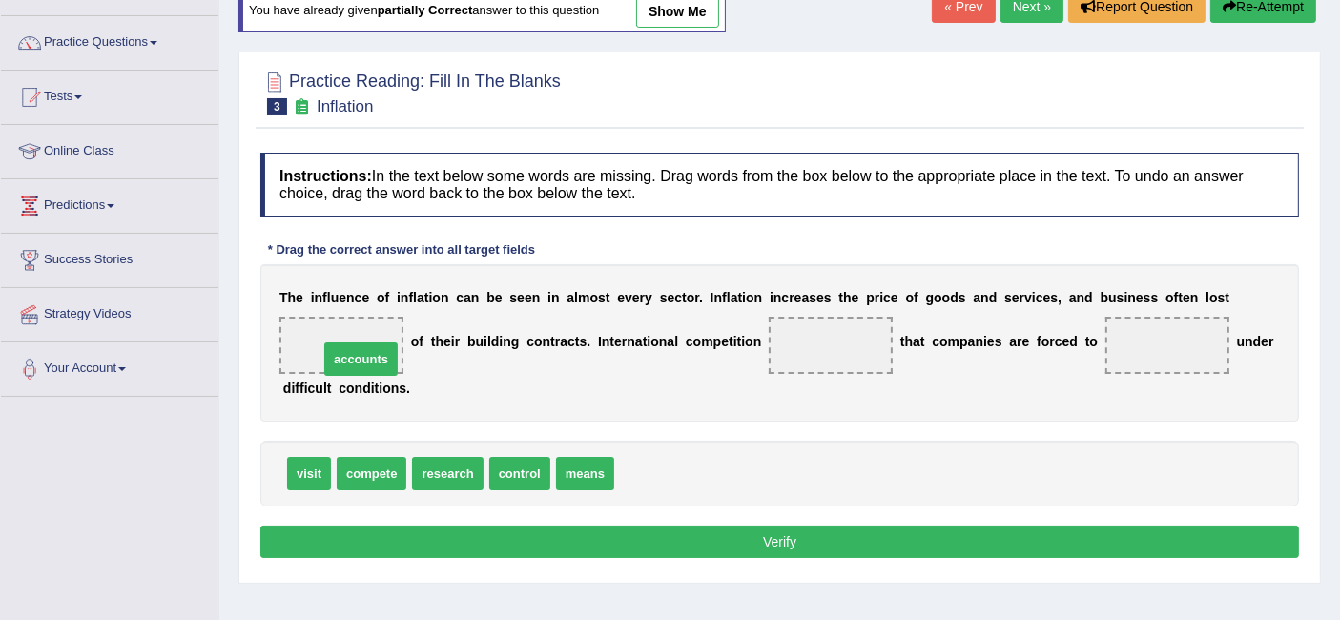
drag, startPoint x: 654, startPoint y: 469, endPoint x: 359, endPoint y: 355, distance: 317.1
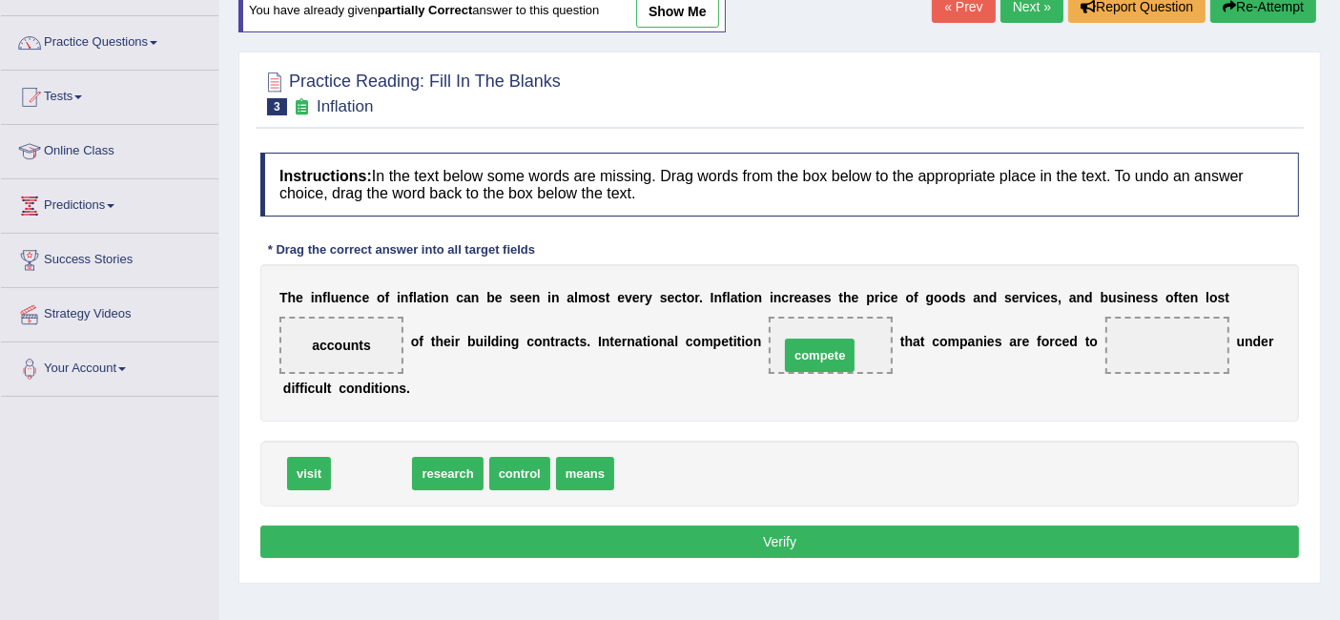
drag, startPoint x: 385, startPoint y: 465, endPoint x: 834, endPoint y: 347, distance: 463.5
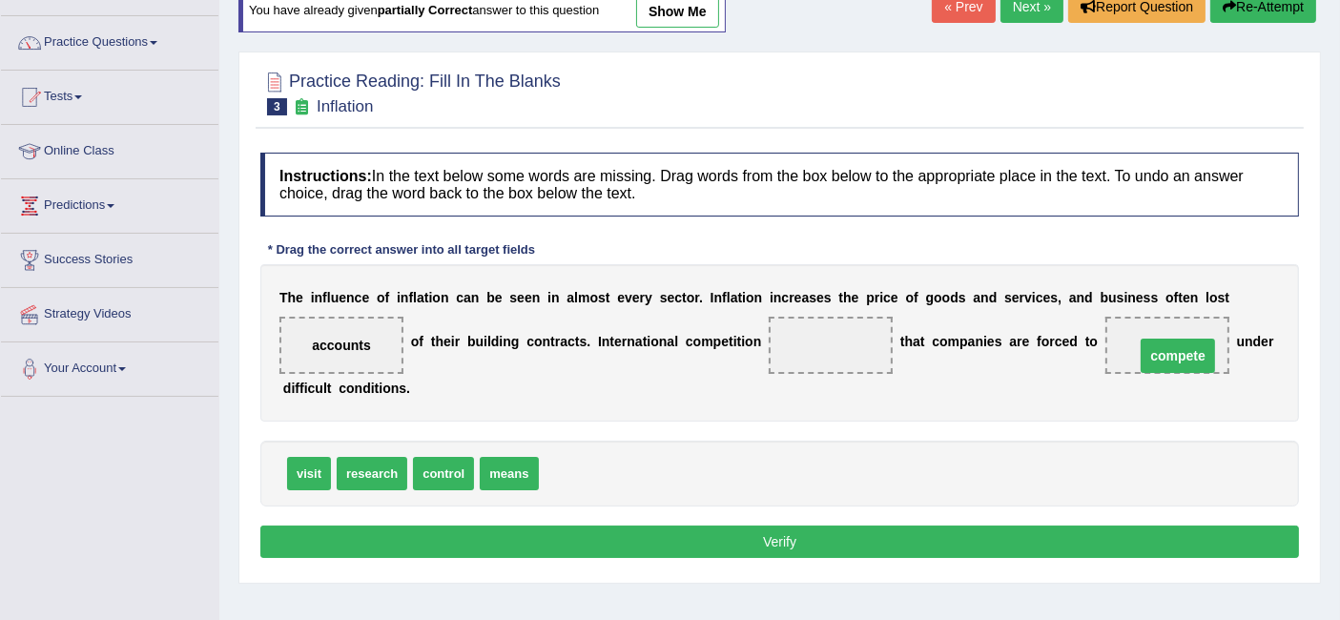
drag, startPoint x: 856, startPoint y: 342, endPoint x: 1203, endPoint y: 352, distance: 347.4
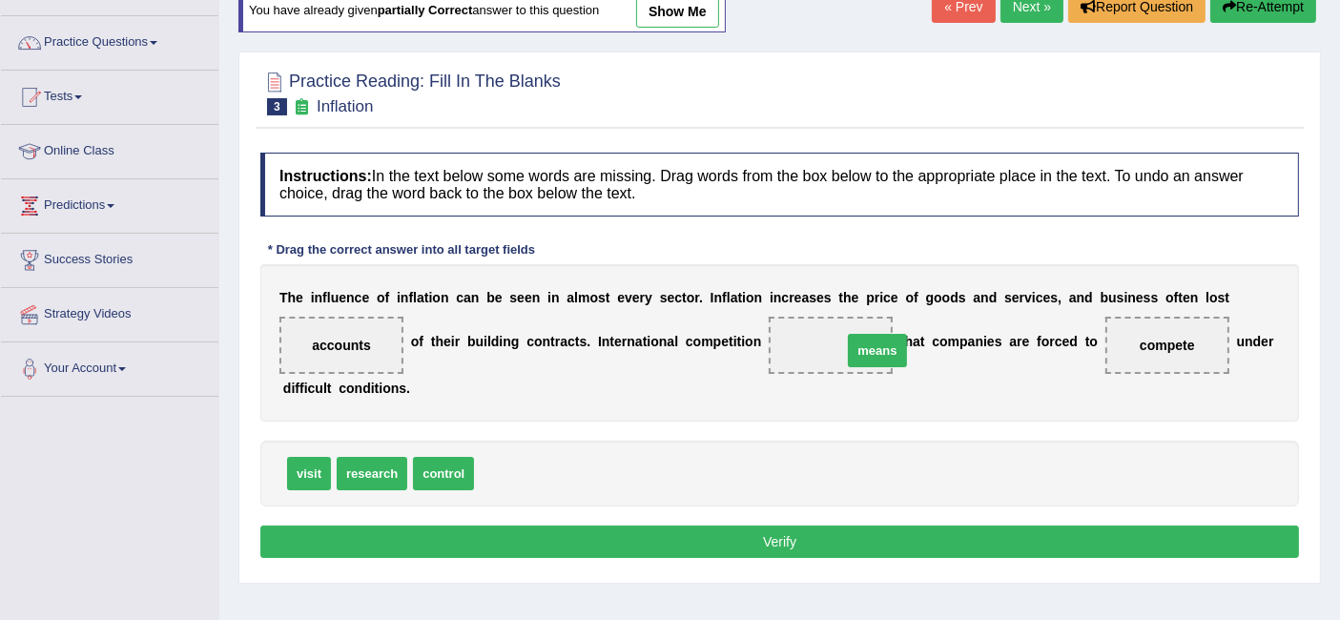
drag, startPoint x: 504, startPoint y: 462, endPoint x: 861, endPoint y: 339, distance: 377.4
click at [550, 539] on button "Verify" at bounding box center [779, 542] width 1039 height 32
